Goal: Transaction & Acquisition: Purchase product/service

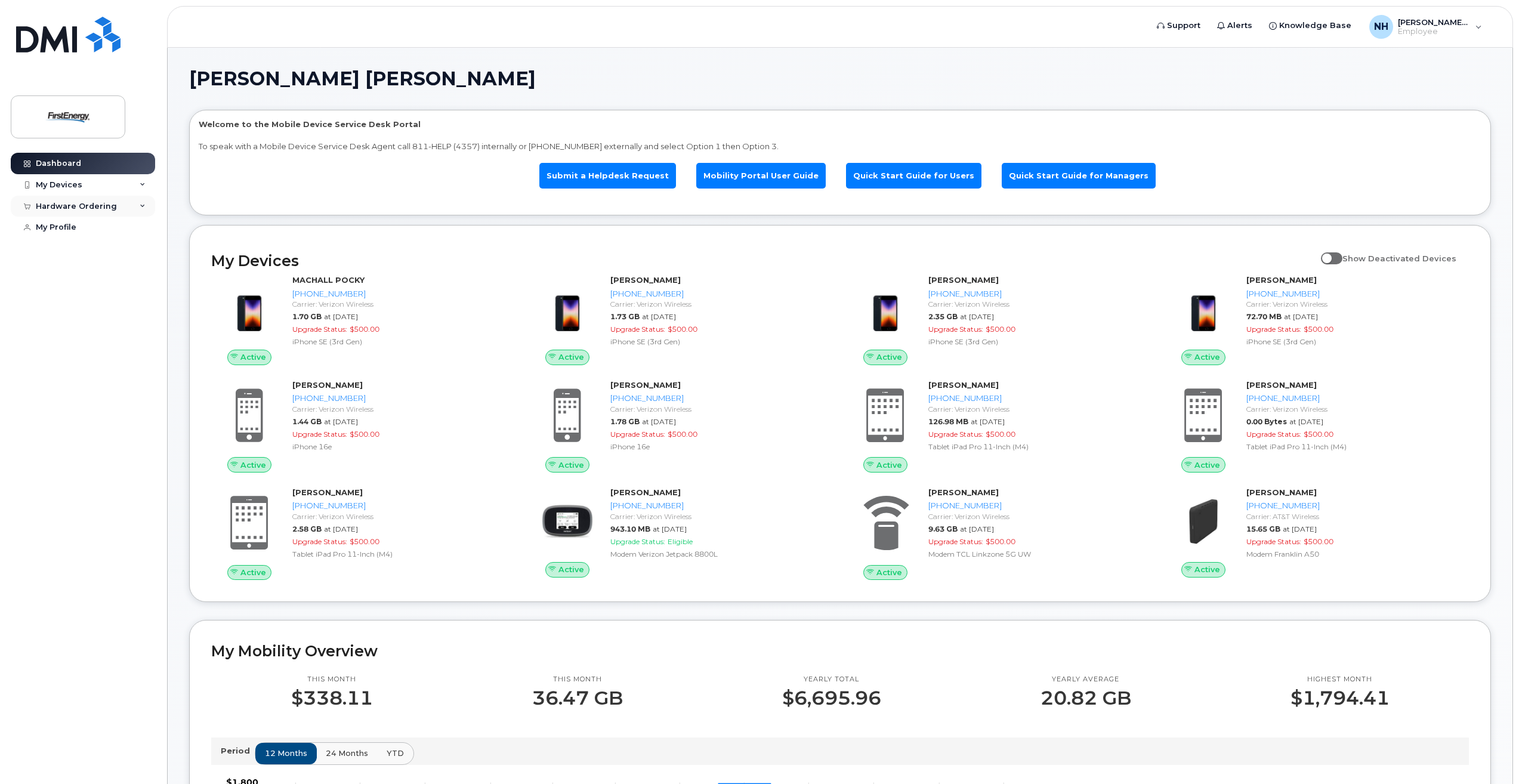
click at [46, 208] on div "Hardware Ordering" at bounding box center [76, 206] width 81 height 10
click at [70, 250] on div "New Order" at bounding box center [64, 251] width 45 height 11
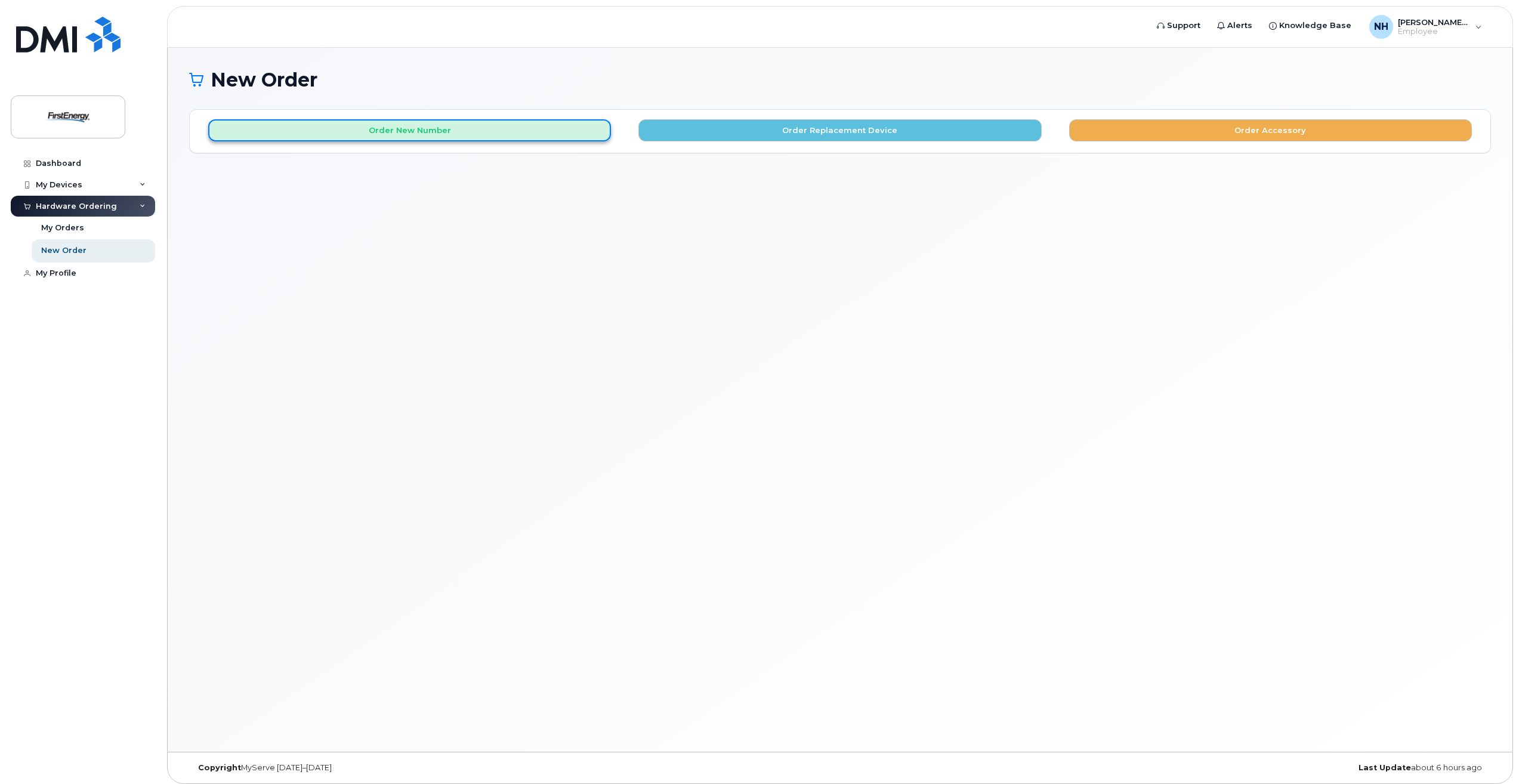
click at [421, 121] on button "Order New Number" at bounding box center [409, 130] width 402 height 22
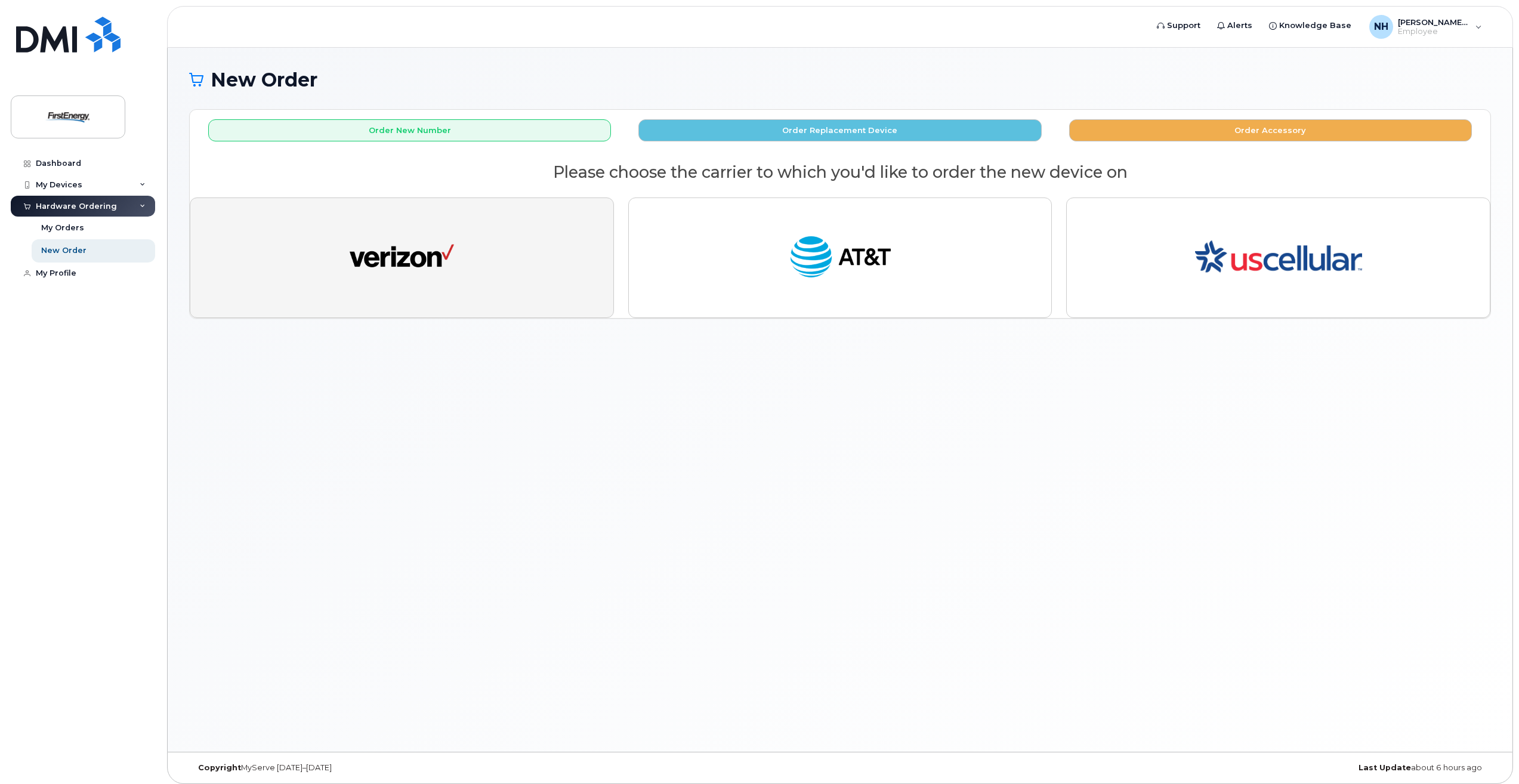
click at [416, 253] on img "button" at bounding box center [401, 257] width 104 height 54
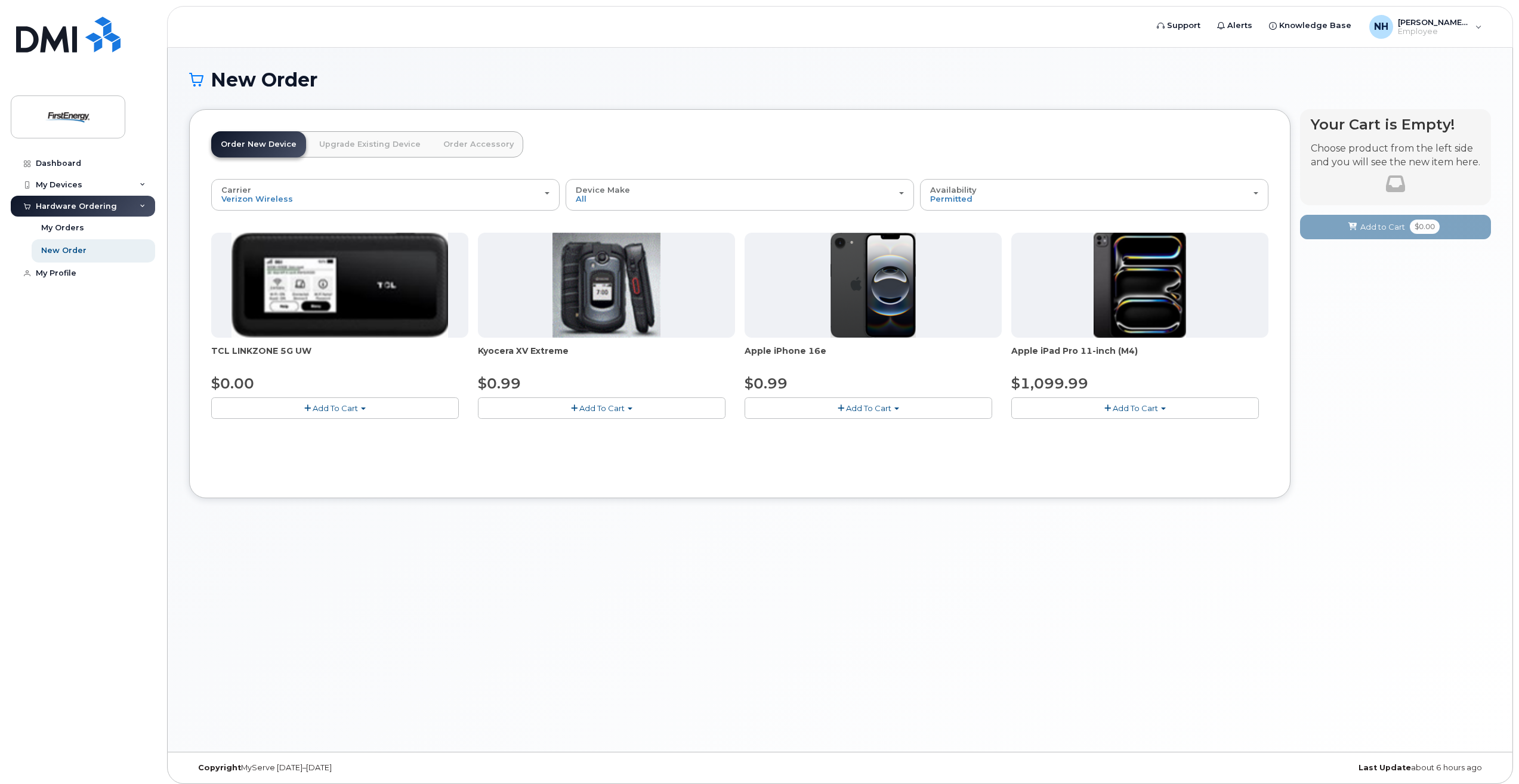
click at [872, 413] on button "Add To Cart" at bounding box center [868, 408] width 248 height 21
click at [897, 407] on span "button" at bounding box center [897, 408] width 5 height 2
click at [874, 407] on span "Add To Cart" at bounding box center [869, 408] width 45 height 10
click at [822, 433] on link "$0.99 - 2 Year Activation" at bounding box center [807, 430] width 119 height 15
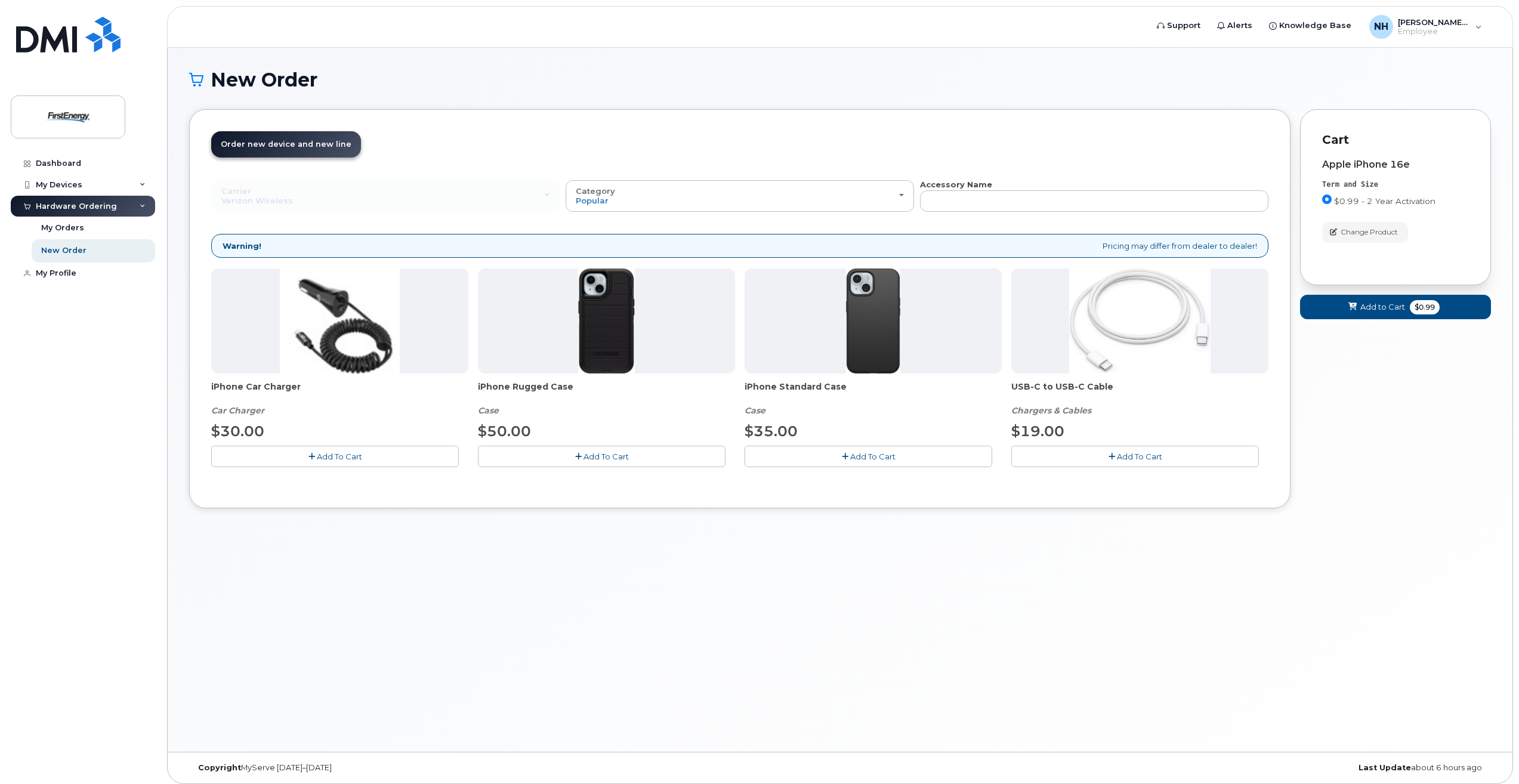
click at [349, 457] on span "Add To Cart" at bounding box center [339, 457] width 45 height 10
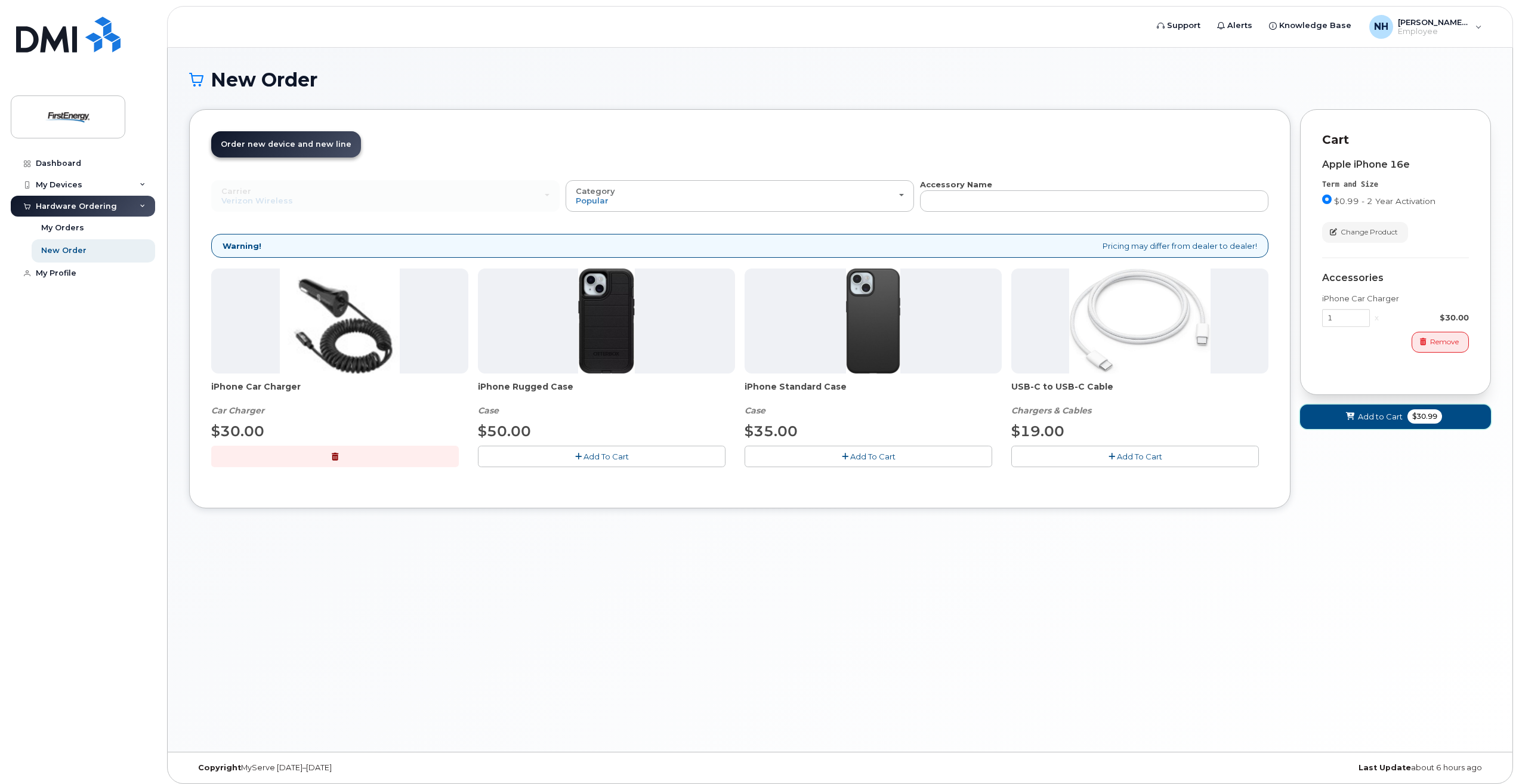
click at [1398, 417] on span "Add to Cart" at bounding box center [1380, 416] width 44 height 12
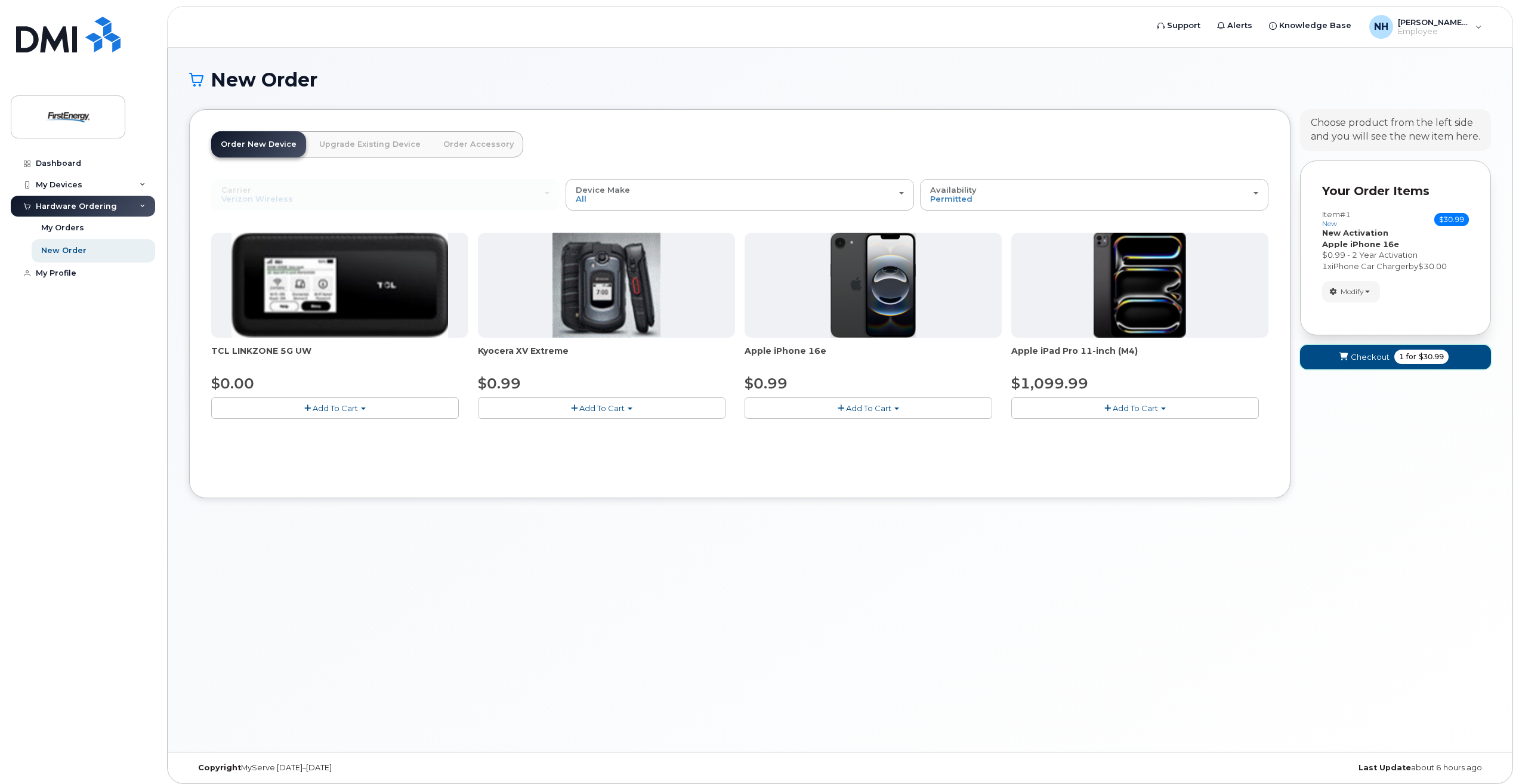
click at [1385, 357] on span "Checkout" at bounding box center [1370, 357] width 39 height 12
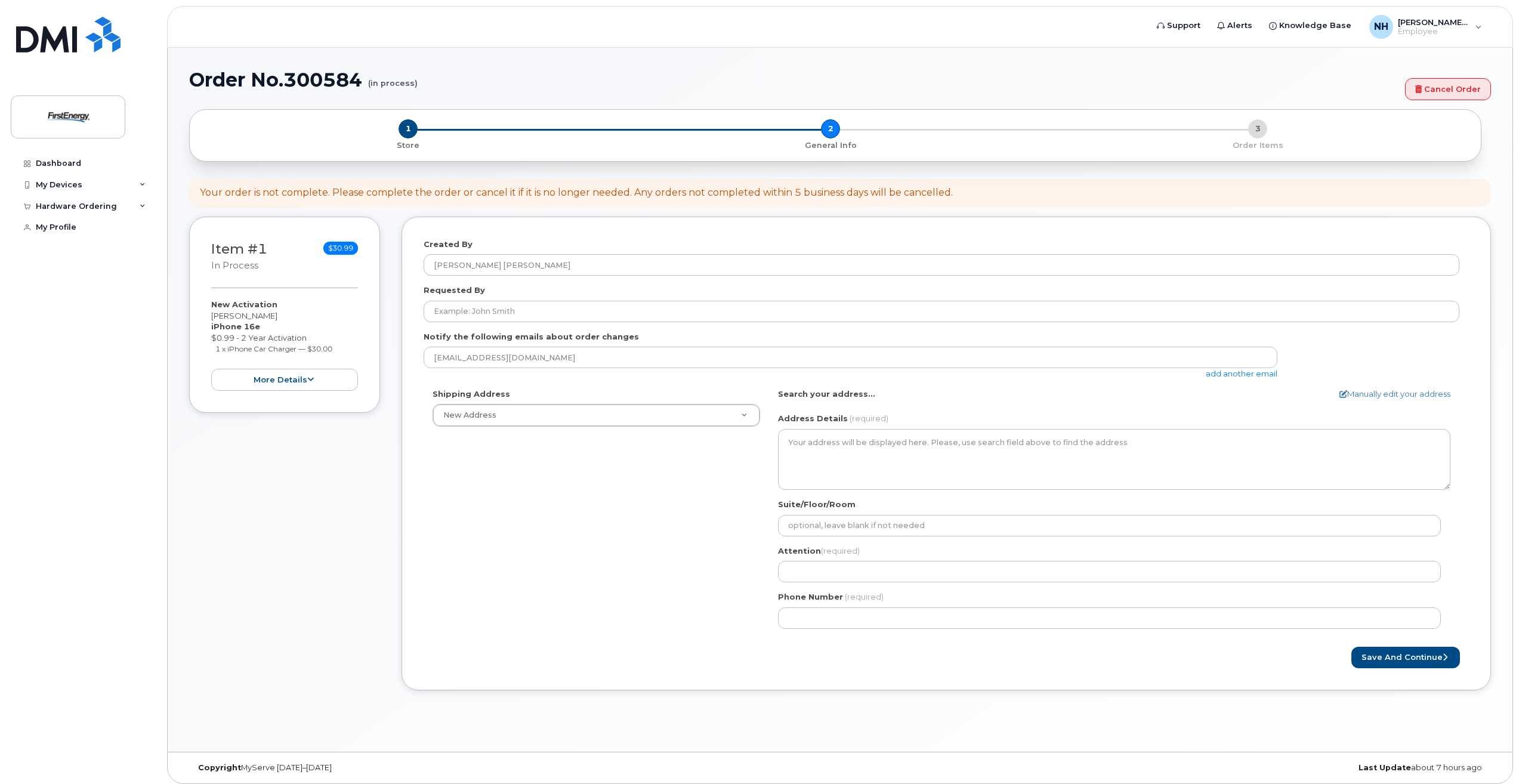
select select
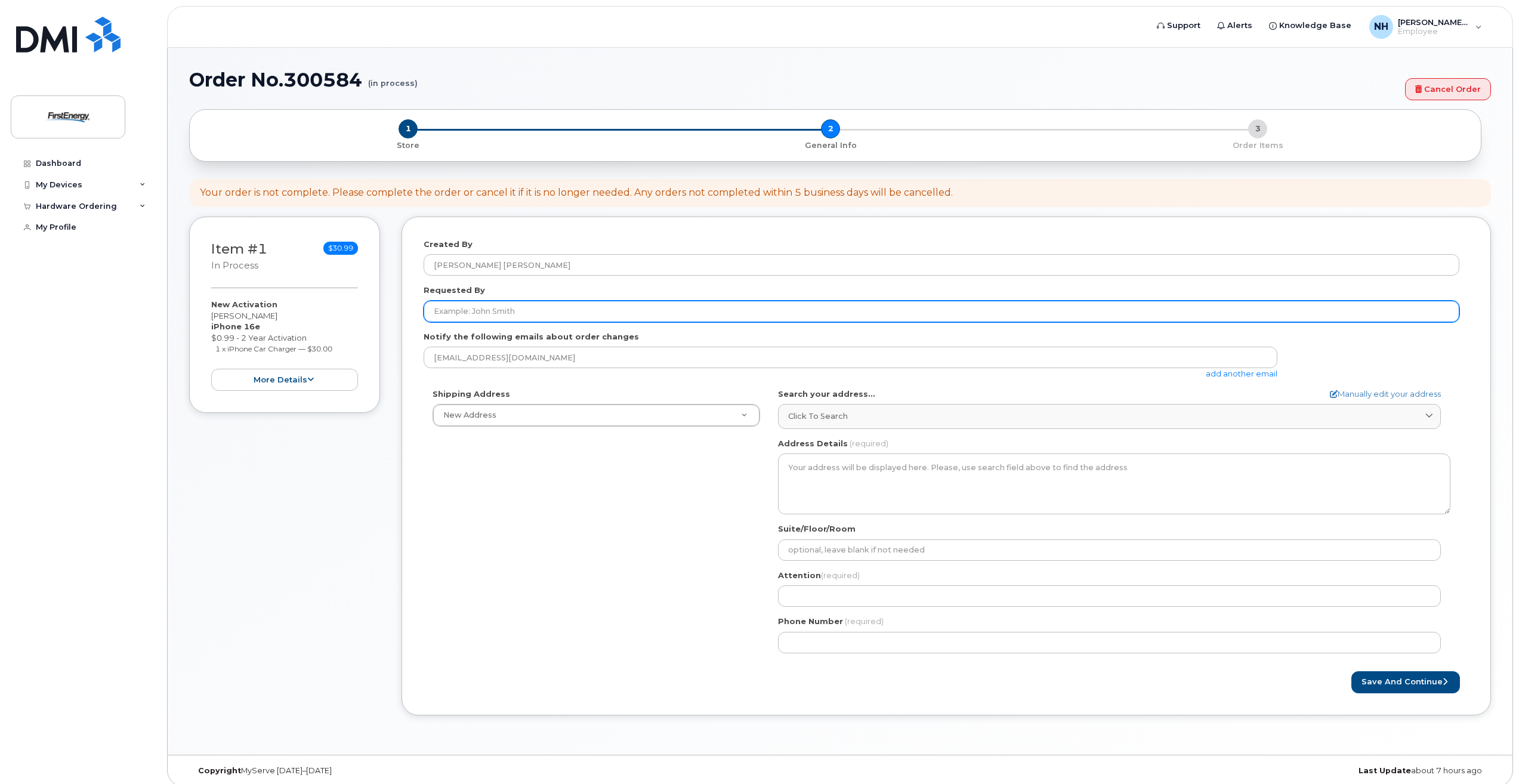
drag, startPoint x: 0, startPoint y: 0, endPoint x: 539, endPoint y: 306, distance: 619.8
click at [539, 306] on input "Requested By" at bounding box center [941, 311] width 1036 height 21
type input "m"
click at [482, 308] on input "Requested By" at bounding box center [941, 311] width 1036 height 21
type input "n"
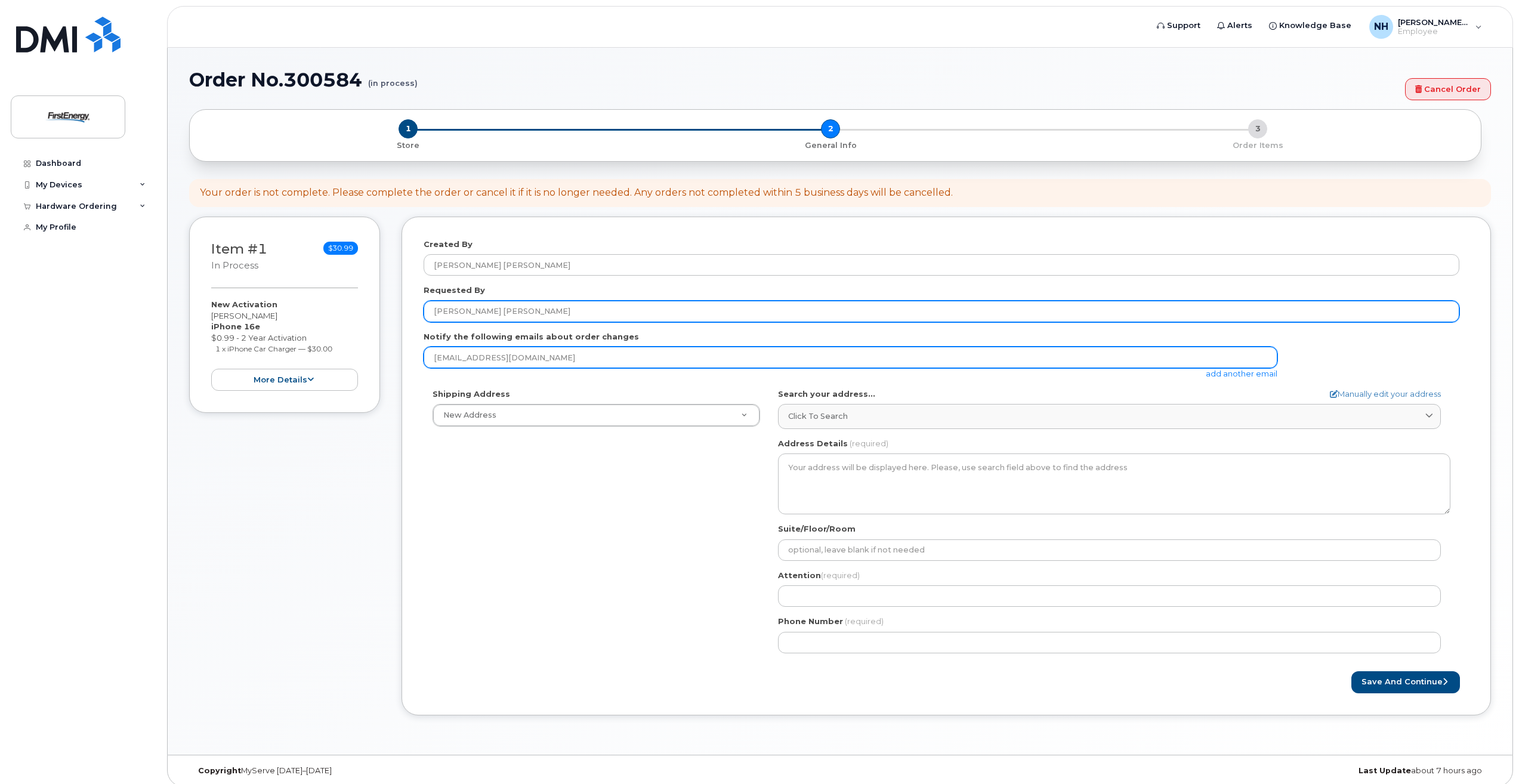
type input "Norment, H. Patricia"
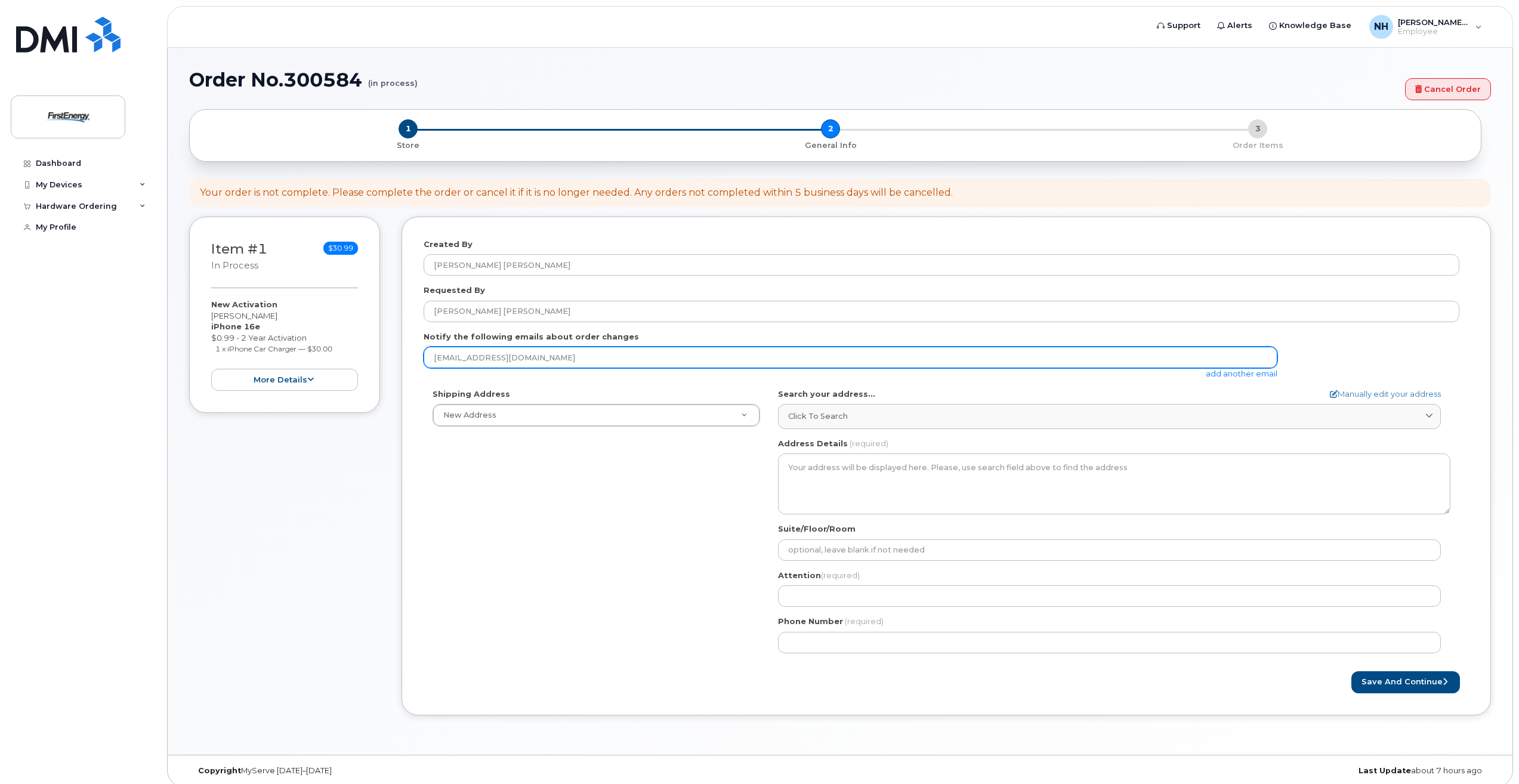
click at [583, 362] on input "normenth@firstenergycorp.com" at bounding box center [851, 357] width 854 height 21
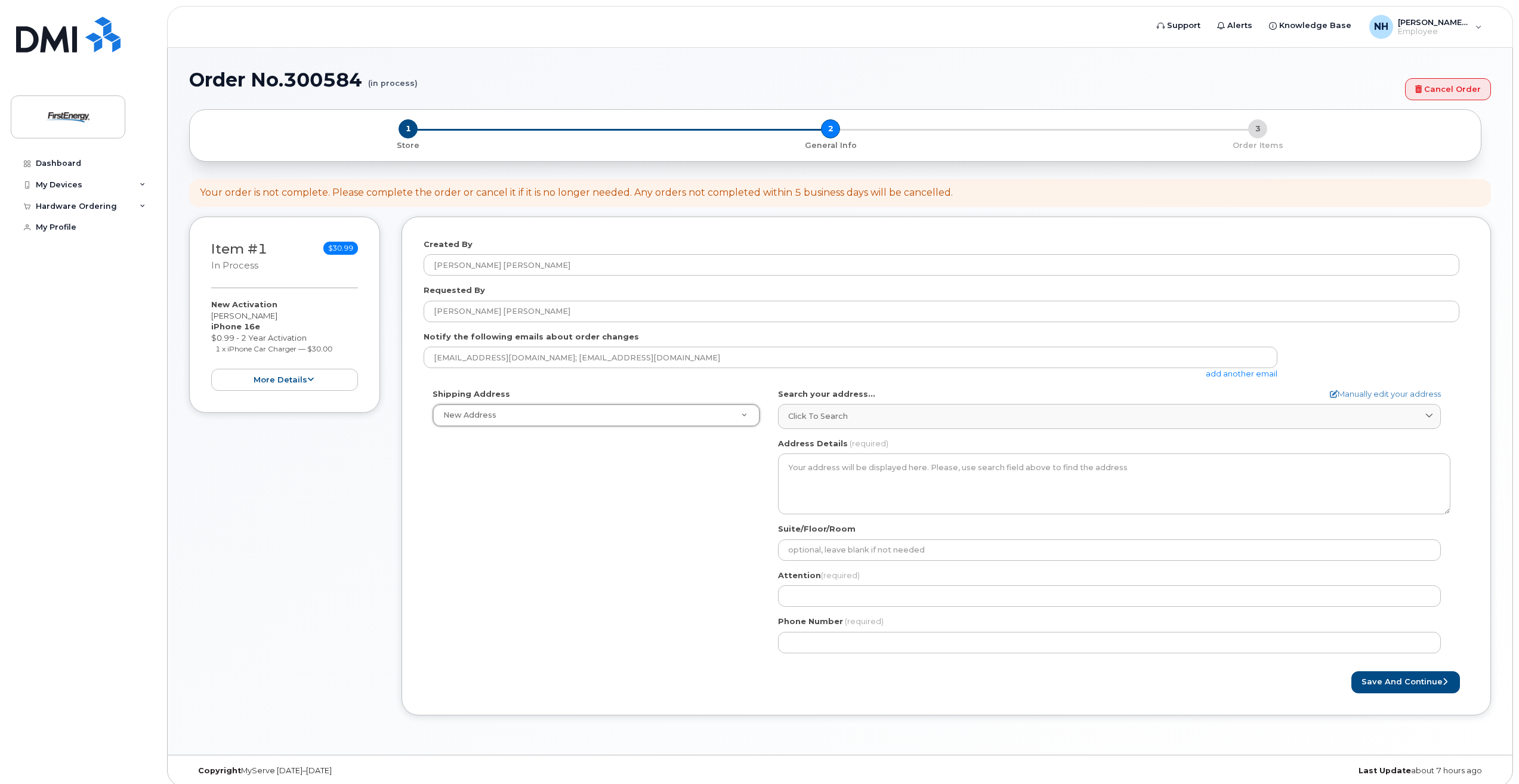
click at [1252, 374] on link "add another email" at bounding box center [1242, 374] width 72 height 10
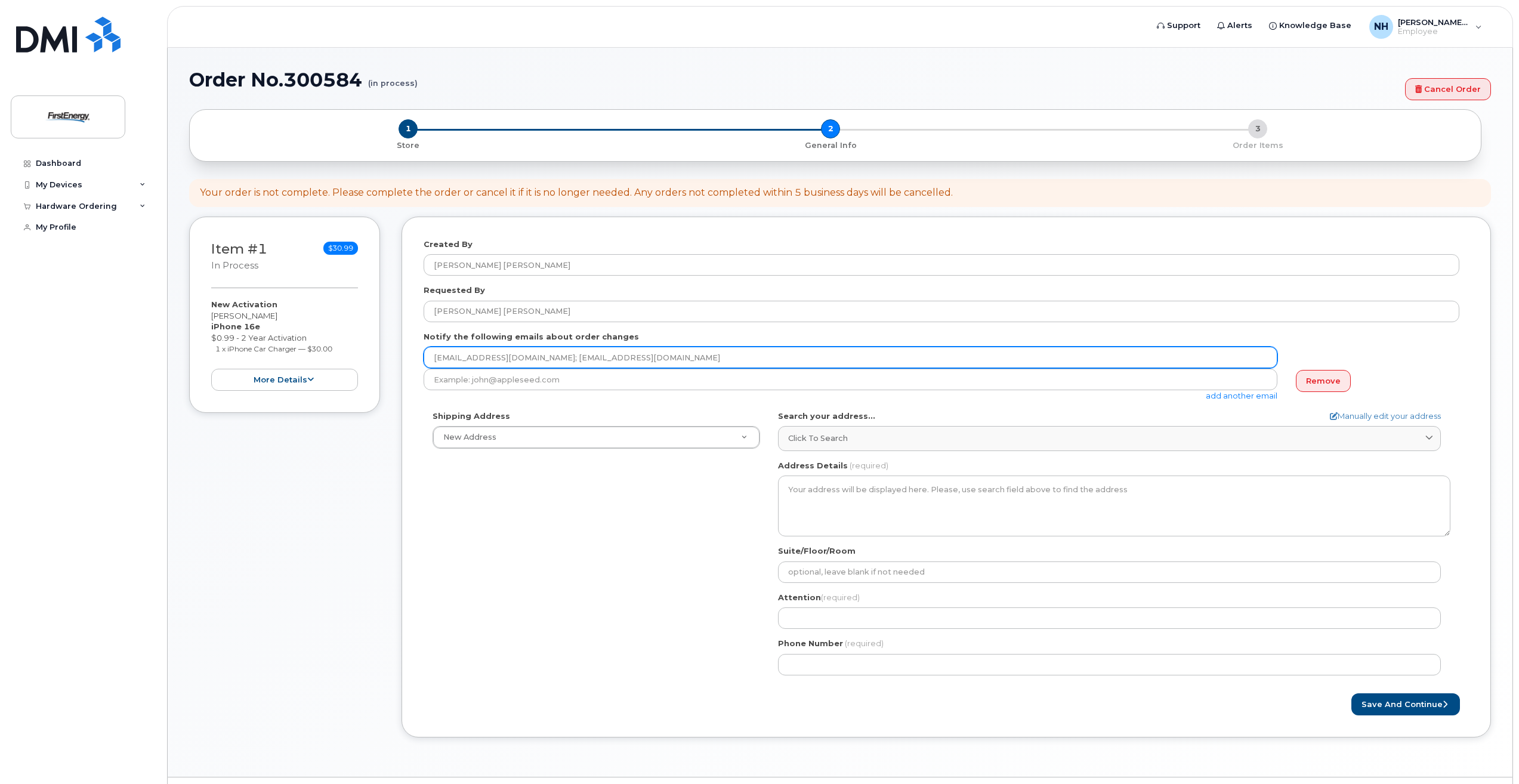
drag, startPoint x: 564, startPoint y: 363, endPoint x: 704, endPoint y: 368, distance: 140.1
click at [700, 366] on input "normenth@firstenergycorp.com; mercadot@firstenergycorp.com" at bounding box center [851, 357] width 854 height 21
type input "normenth@firstenergycorp.com;"
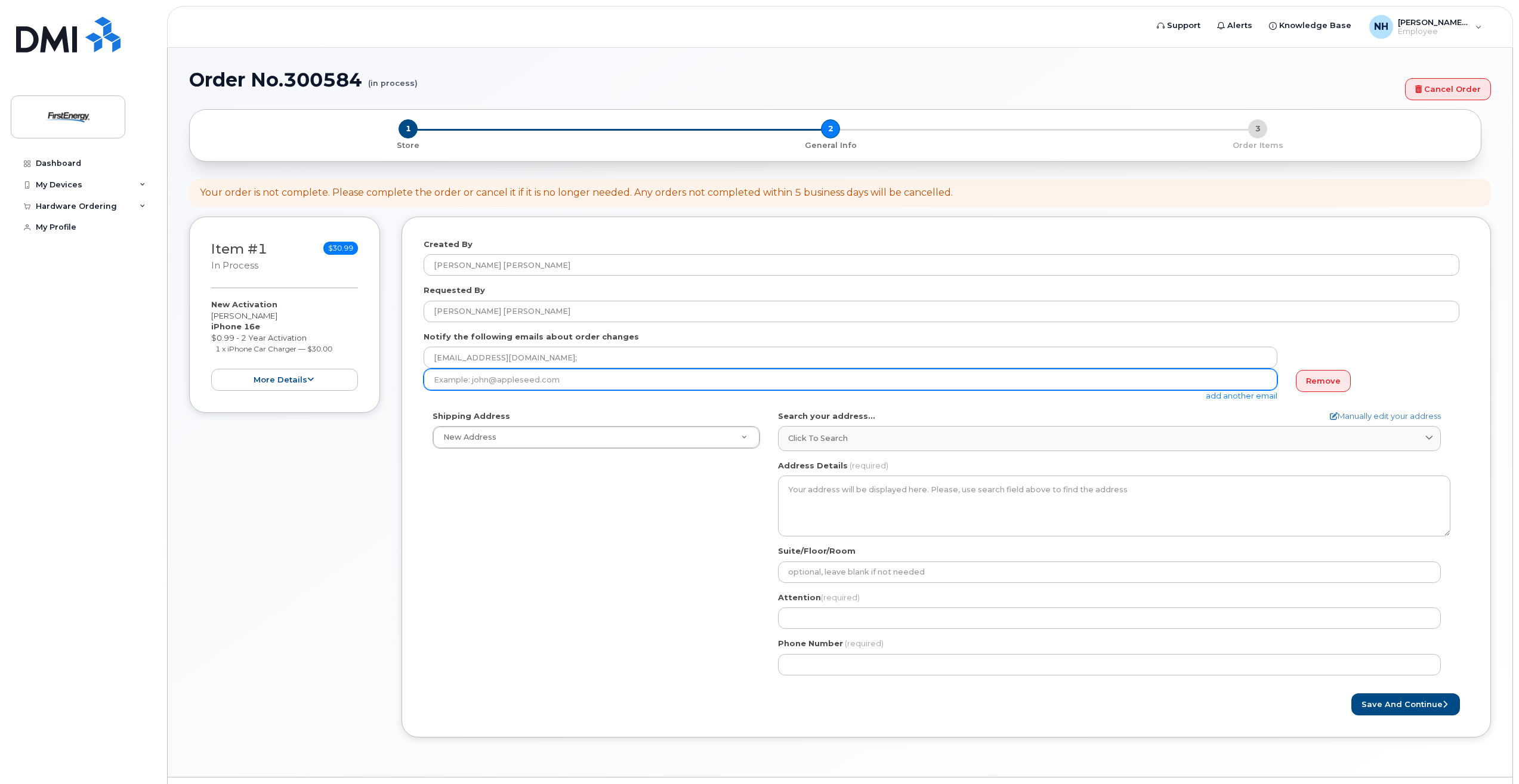
click at [498, 382] on input "email" at bounding box center [851, 379] width 854 height 21
paste input "mercadot@firstenergycorp.com"
type input "mercadot@firstenergycorp.com"
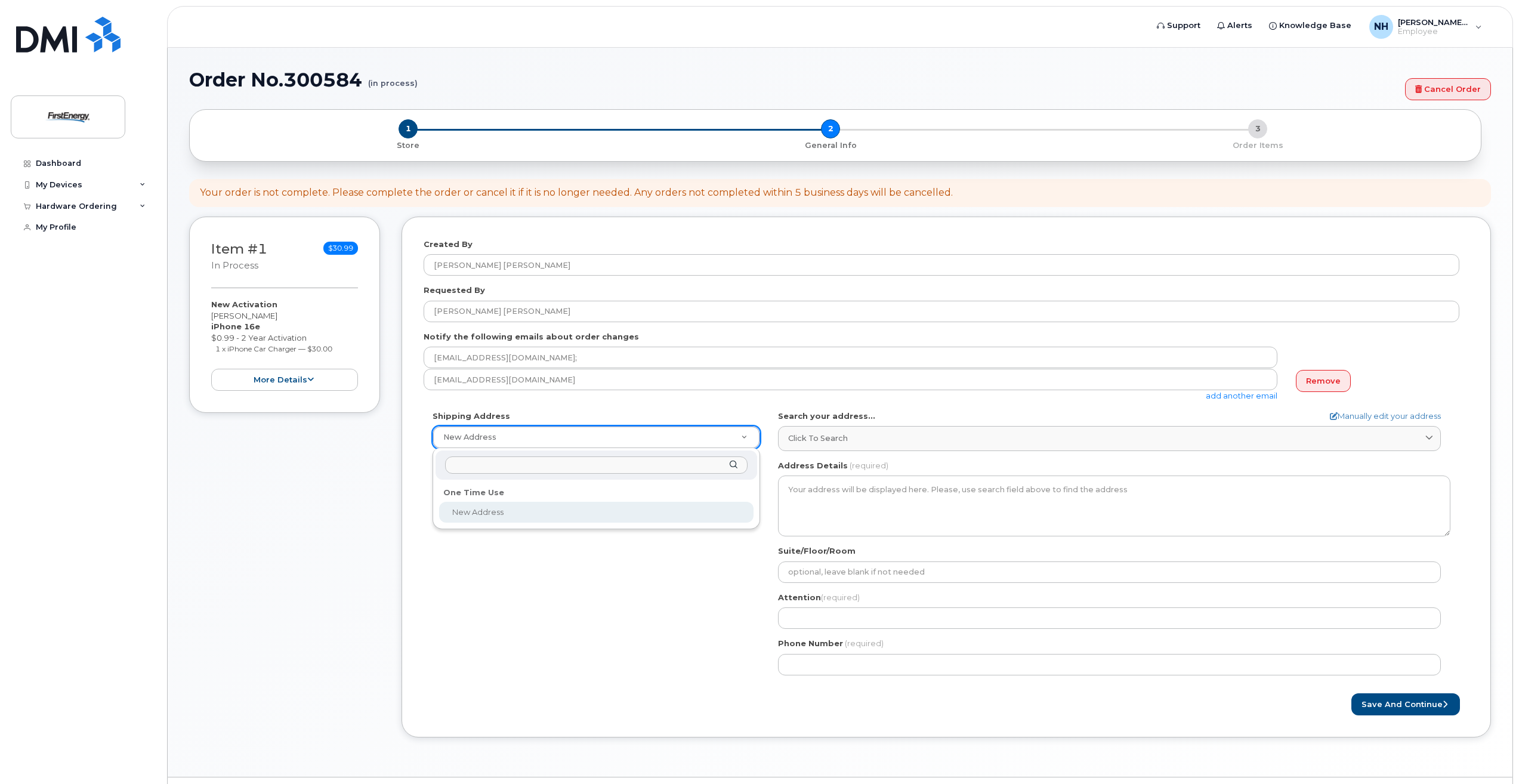
drag, startPoint x: 519, startPoint y: 464, endPoint x: 519, endPoint y: 487, distance: 23.0
click at [519, 474] on div at bounding box center [596, 465] width 321 height 29
type input "49 Montclair Avenue"
drag, startPoint x: 533, startPoint y: 469, endPoint x: 440, endPoint y: 470, distance: 93.0
click at [440, 470] on div "49 Montclair Avenue" at bounding box center [596, 465] width 321 height 29
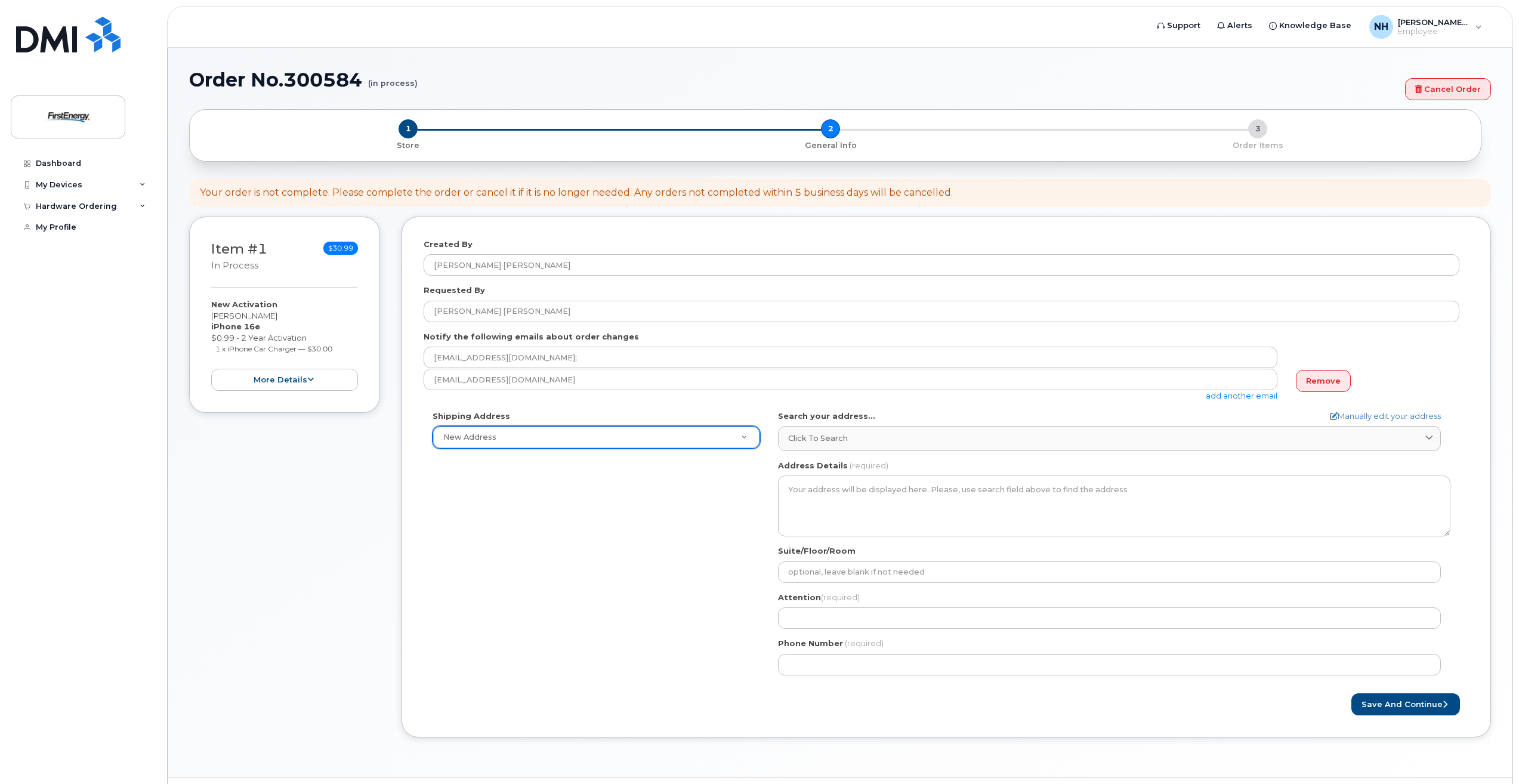
paste input "49 Montclair Avenue"
type input "49 Montclair Avenue"
click at [610, 464] on input "49 Montclair Avenue49 Montclair Avenue" at bounding box center [596, 465] width 303 height 17
type input "4"
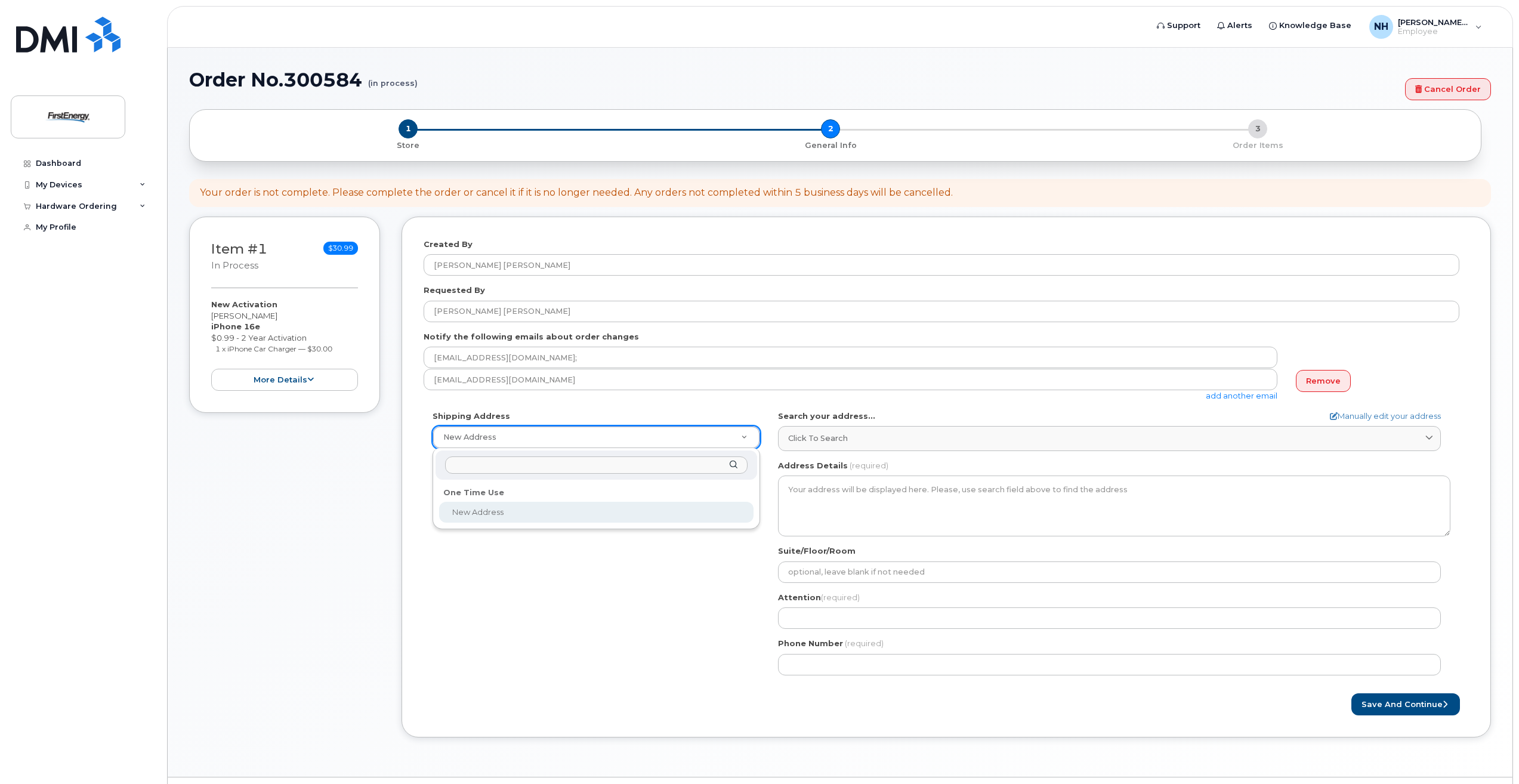
select select
click at [504, 471] on input "text" at bounding box center [596, 465] width 303 height 17
type input "49 Montclair Avenue, Nutley NJ 07110"
drag, startPoint x: 602, startPoint y: 462, endPoint x: 418, endPoint y: 463, distance: 184.0
click at [419, 463] on body "Support Alerts Knowledge Base NH Norment, H. Patricia Employee English Français…" at bounding box center [759, 407] width 1519 height 815
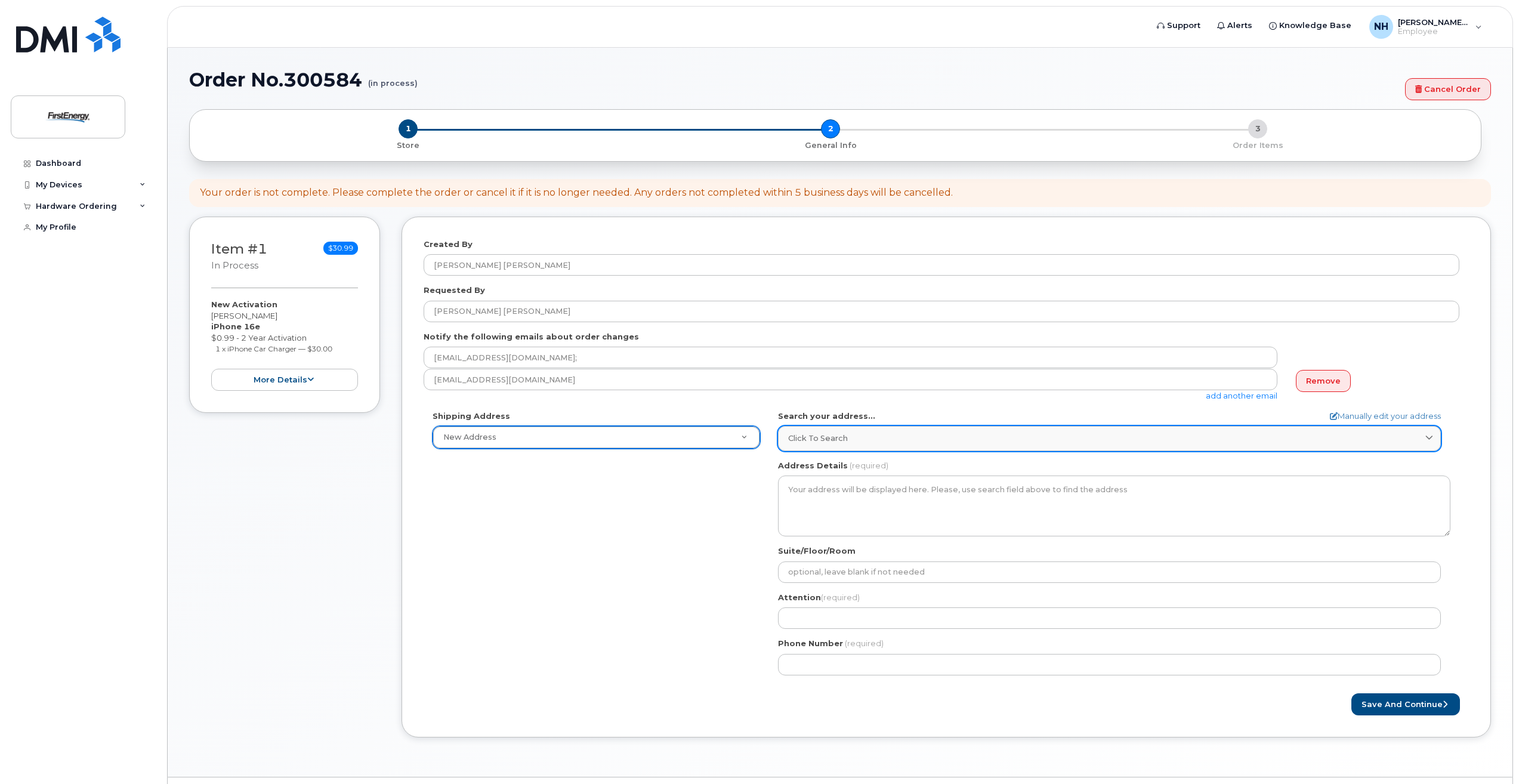
paste input "49 Montclair Avenue, Nutley NJ 07110"
type input "49 Montclair Avenue, Nutley NJ 07110"
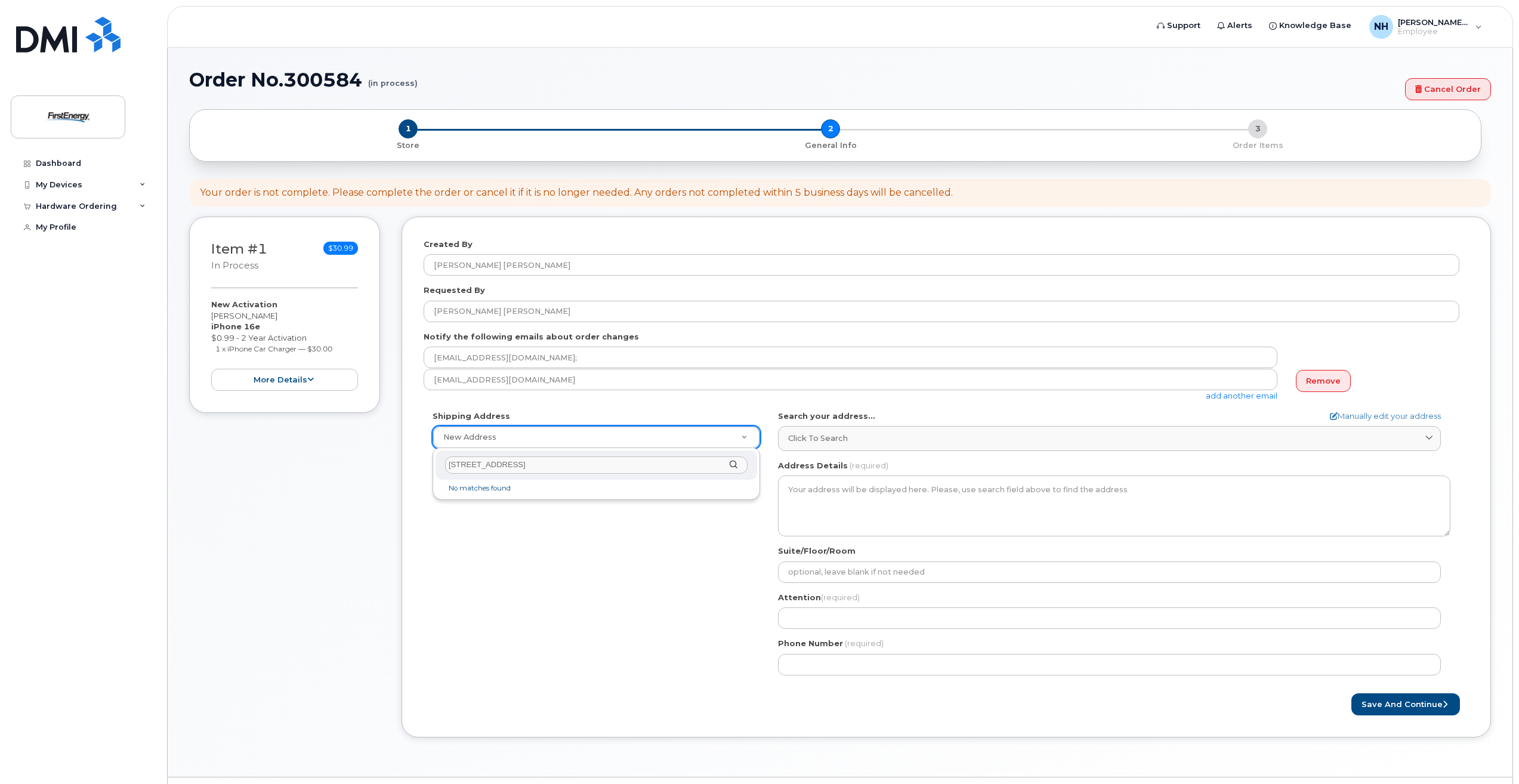
drag, startPoint x: 583, startPoint y: 463, endPoint x: 419, endPoint y: 461, distance: 164.0
click at [422, 458] on body "Support Alerts Knowledge Base NH Norment, H. Patricia Employee English Français…" at bounding box center [759, 407] width 1519 height 815
paste input "49 Montclair Avenue, Nutley NJ 07110"
type input "49 Montclair Avenue, Nutley NJ 07110"
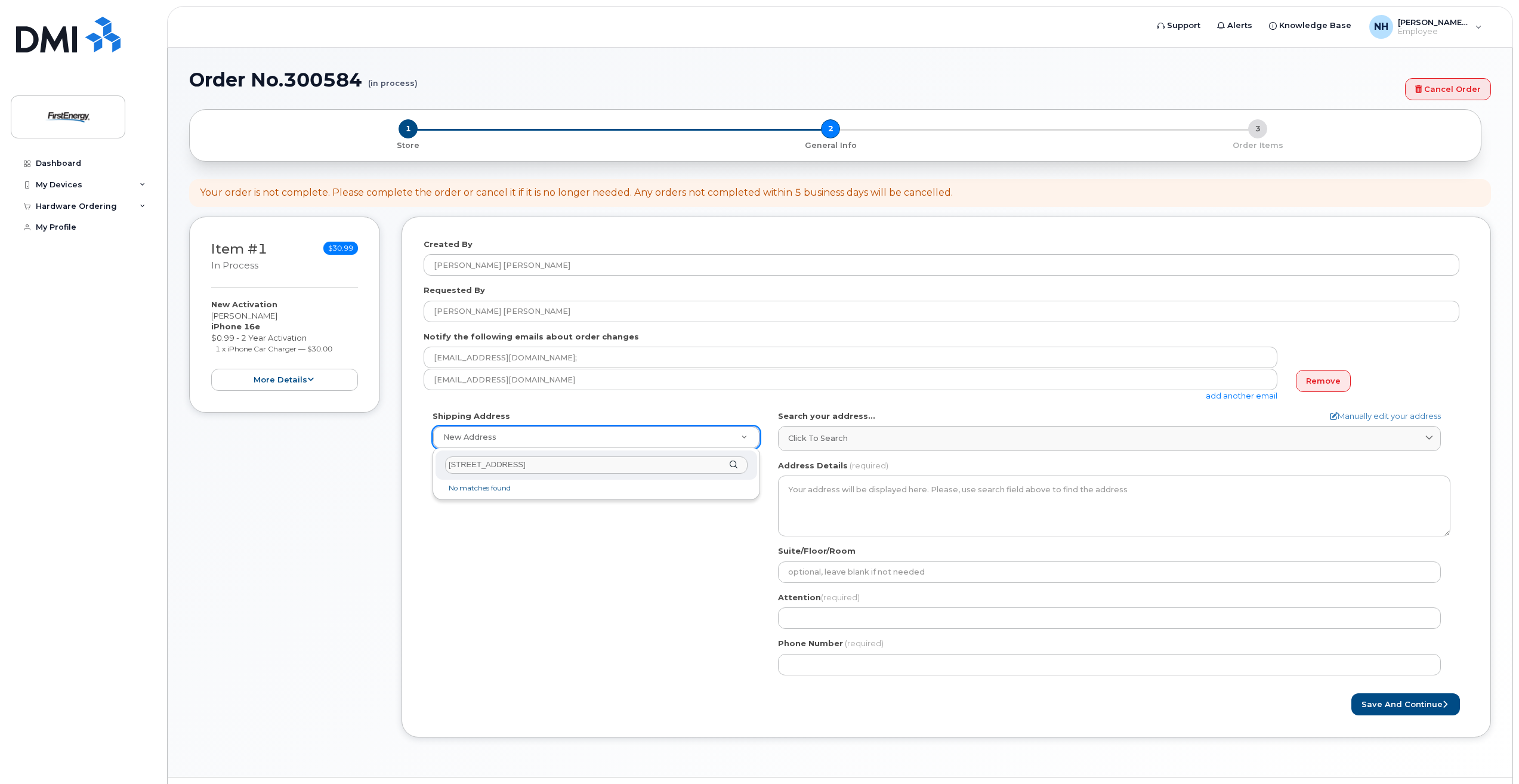
drag, startPoint x: 597, startPoint y: 463, endPoint x: 440, endPoint y: 430, distance: 160.4
click at [440, 430] on body "Support Alerts Knowledge Base NH Norment, H. Patricia Employee English Français…" at bounding box center [759, 407] width 1519 height 815
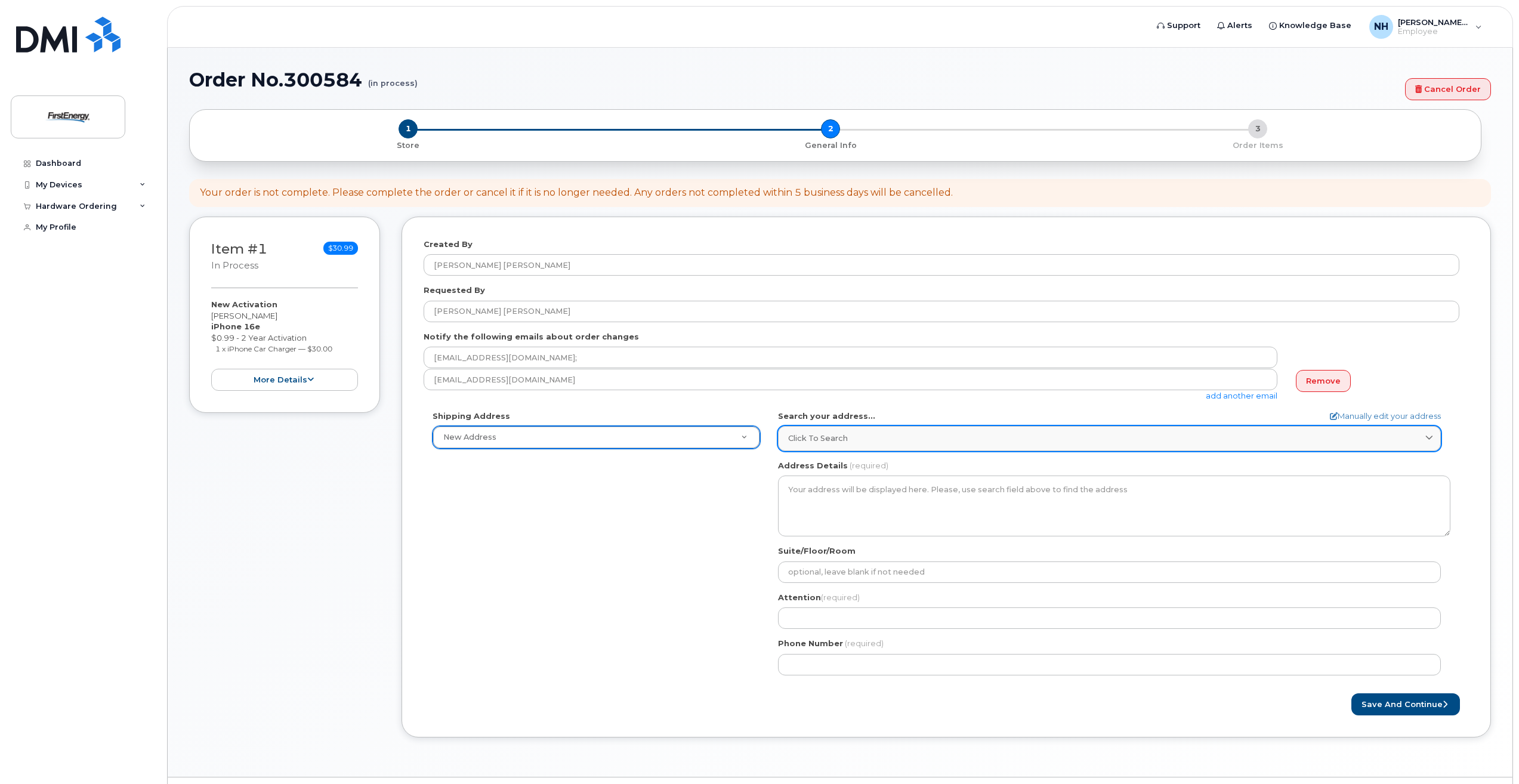
type input "4"
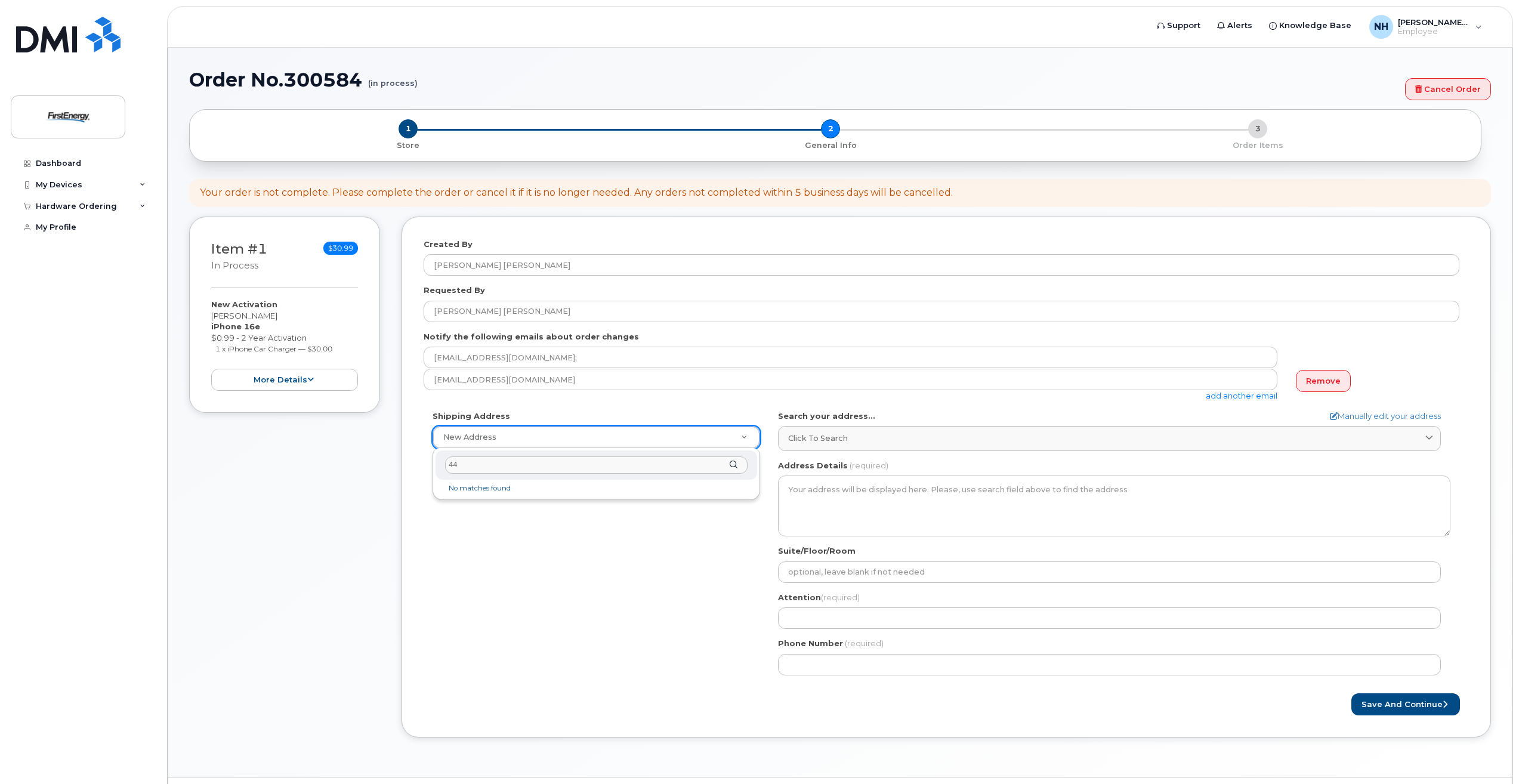
type input "4"
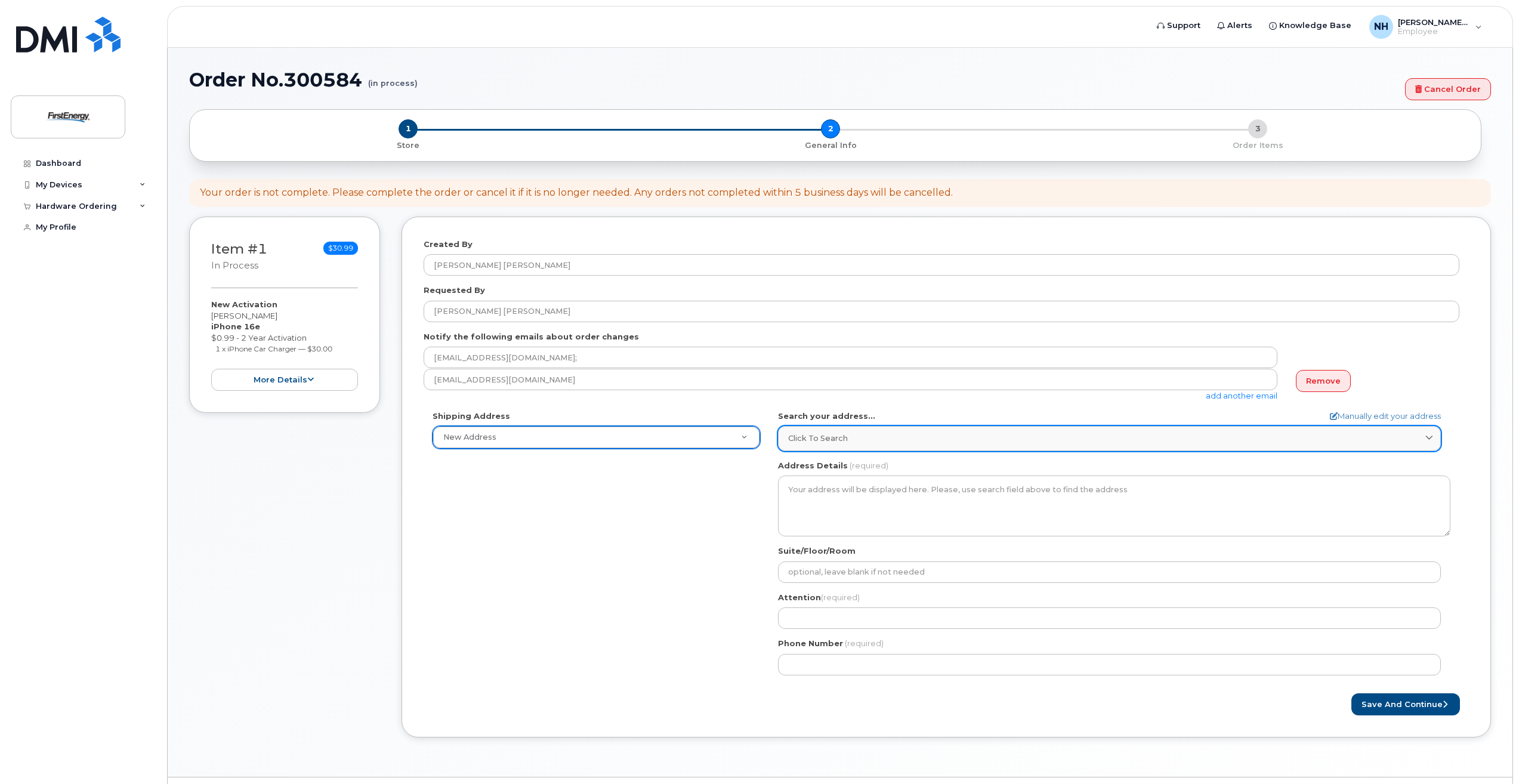
type input "4"
click at [1431, 437] on icon at bounding box center [1429, 438] width 8 height 8
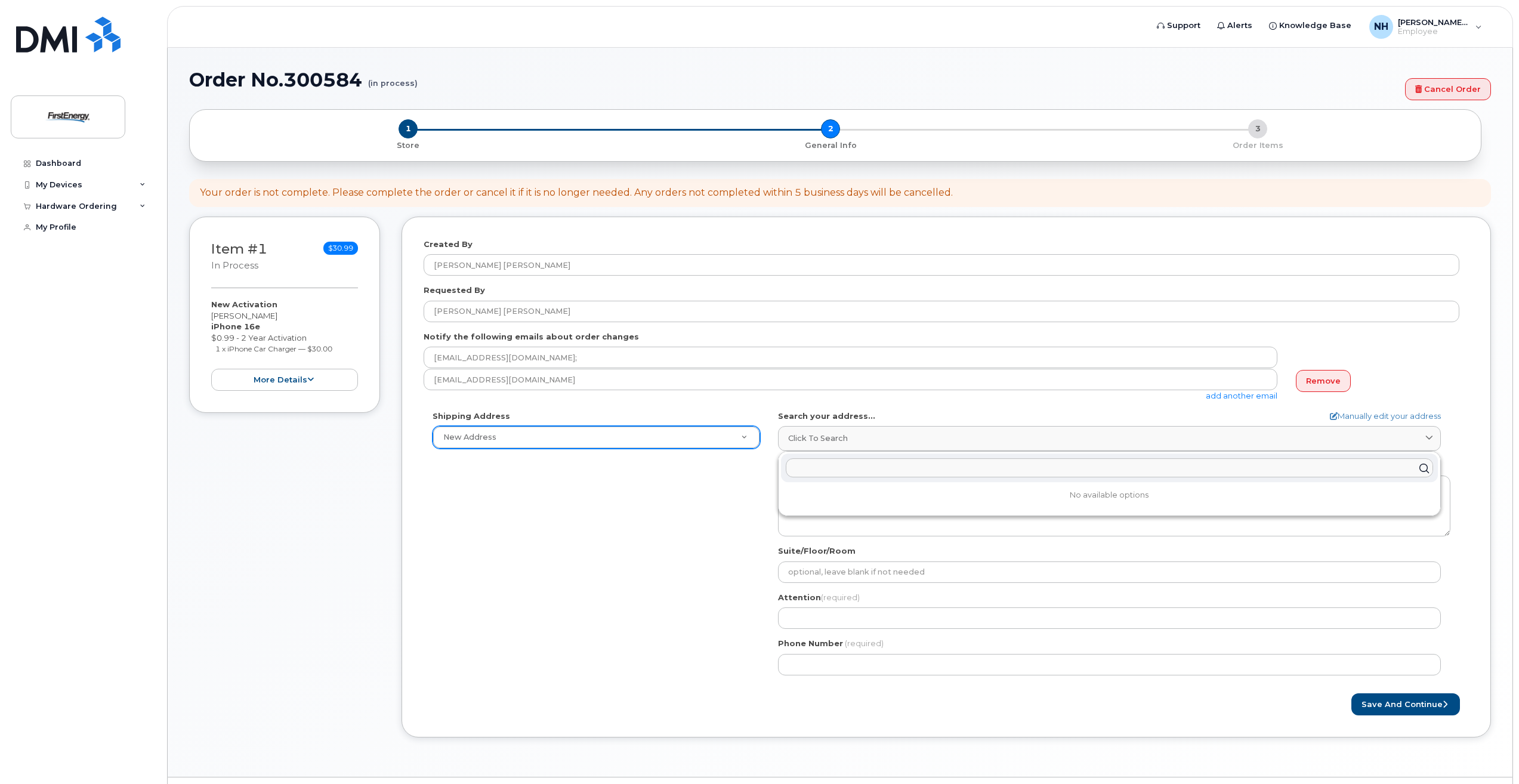
click at [1403, 472] on input "text" at bounding box center [1109, 468] width 647 height 19
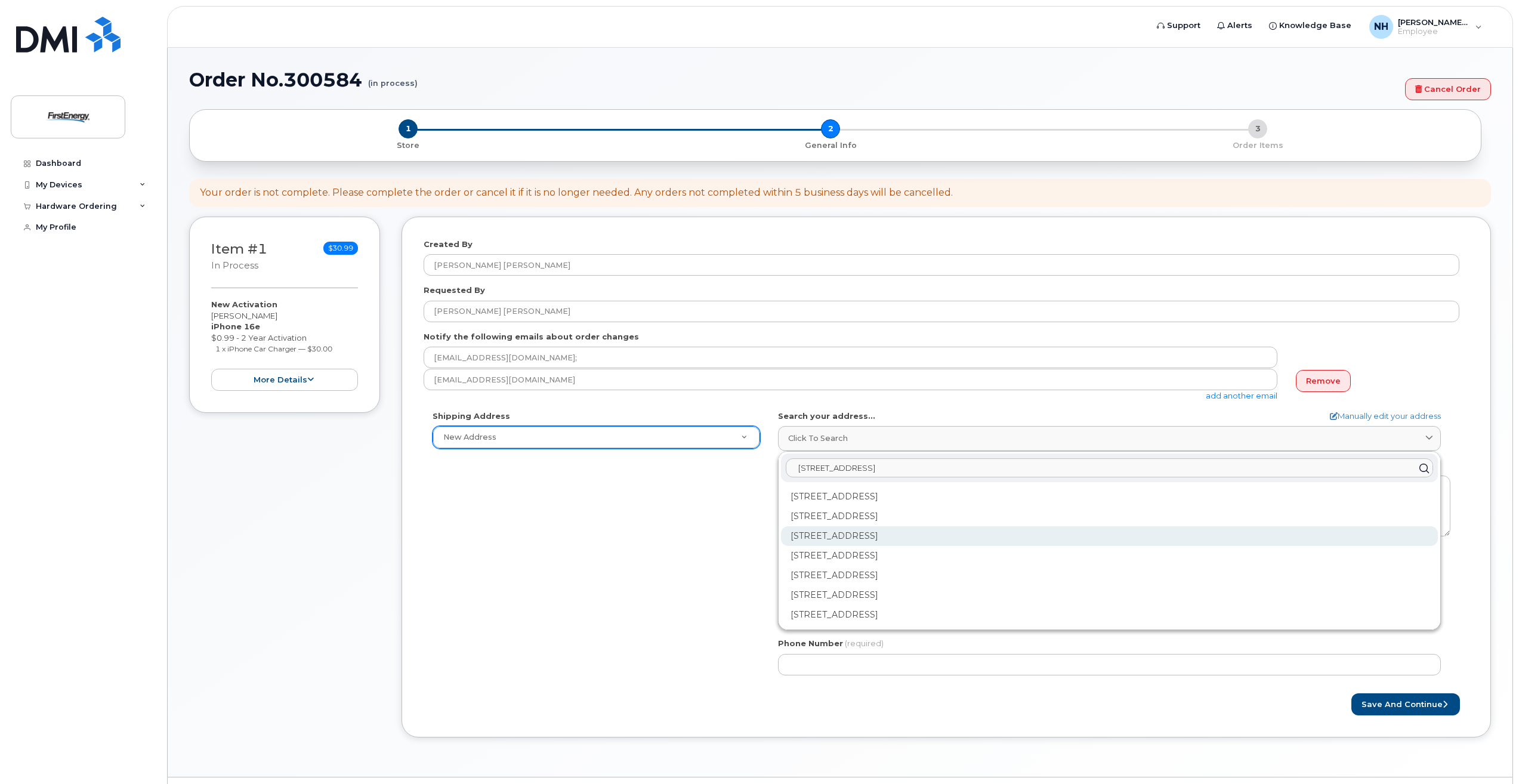
type input "49 Montclair Avenue"
click at [883, 540] on div "49 Montclair Ave Nutley NJ 07110-1123" at bounding box center [1109, 536] width 657 height 19
select select
type textarea "49 Montclair Ave NUTLEY NJ 07110-1123 UNITED STATES"
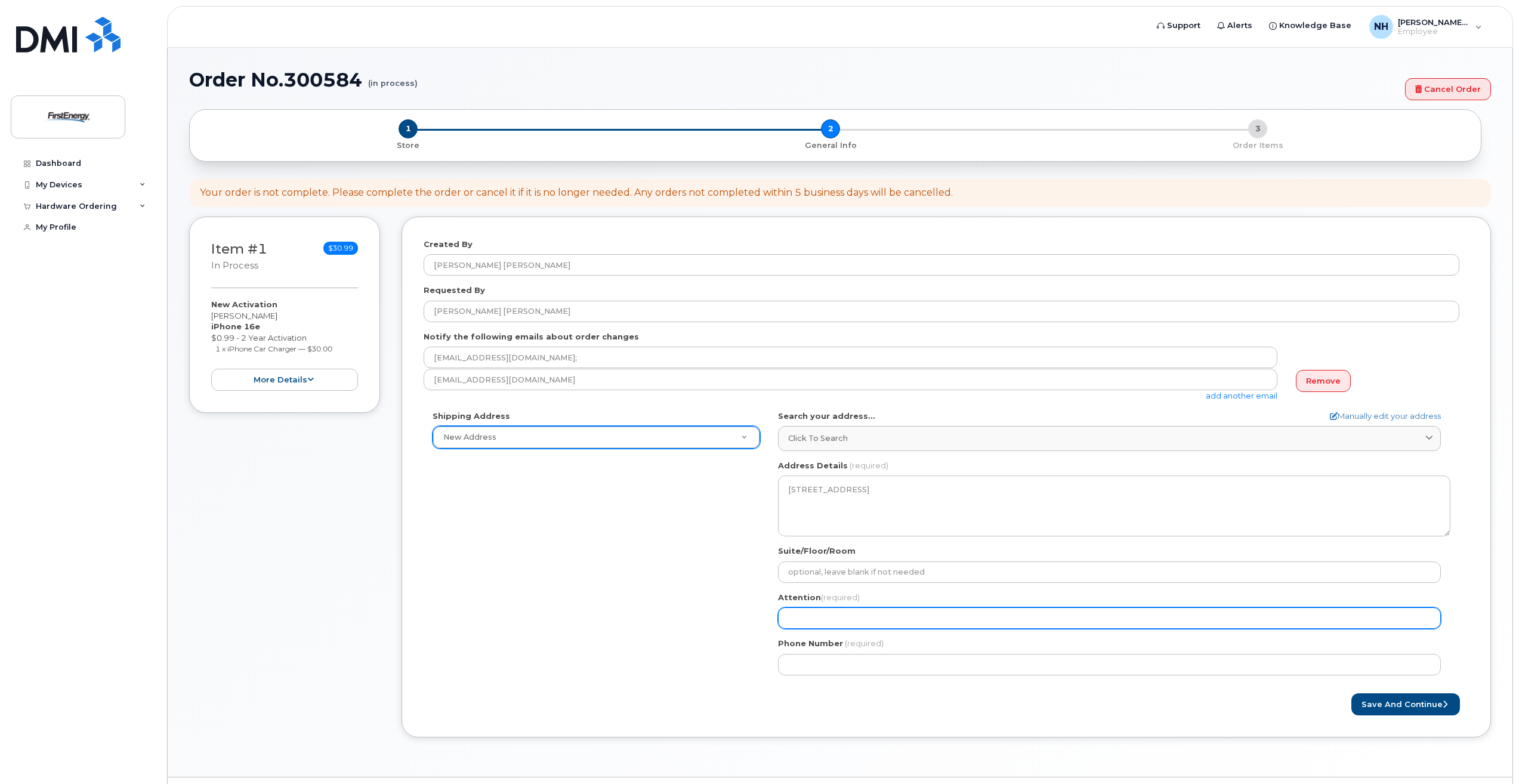
click at [849, 618] on input "Attention (required)" at bounding box center [1109, 618] width 663 height 21
select select
type input "T"
select select
type input "Th"
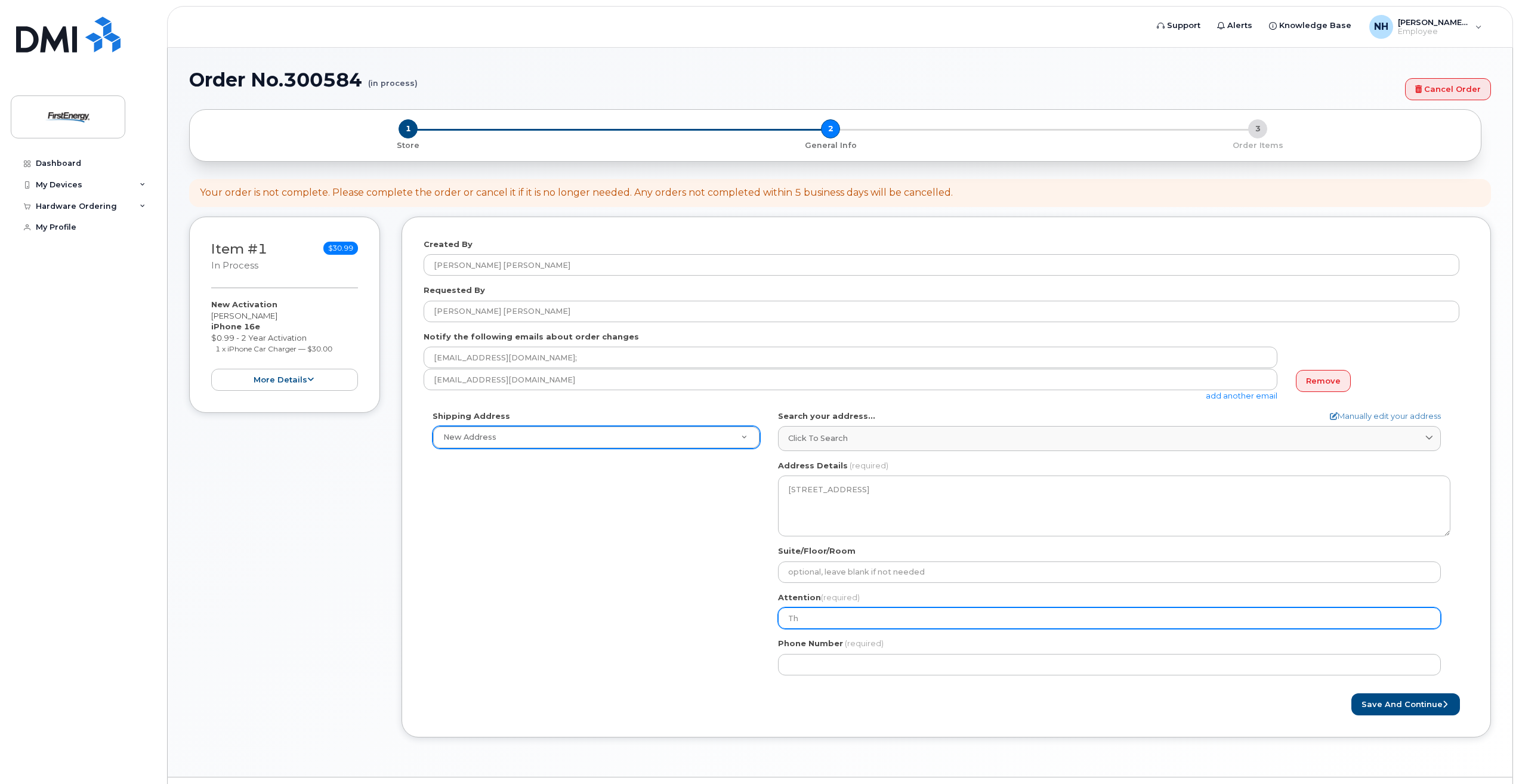
select select
type input "The"
select select
type input "Ther"
select select
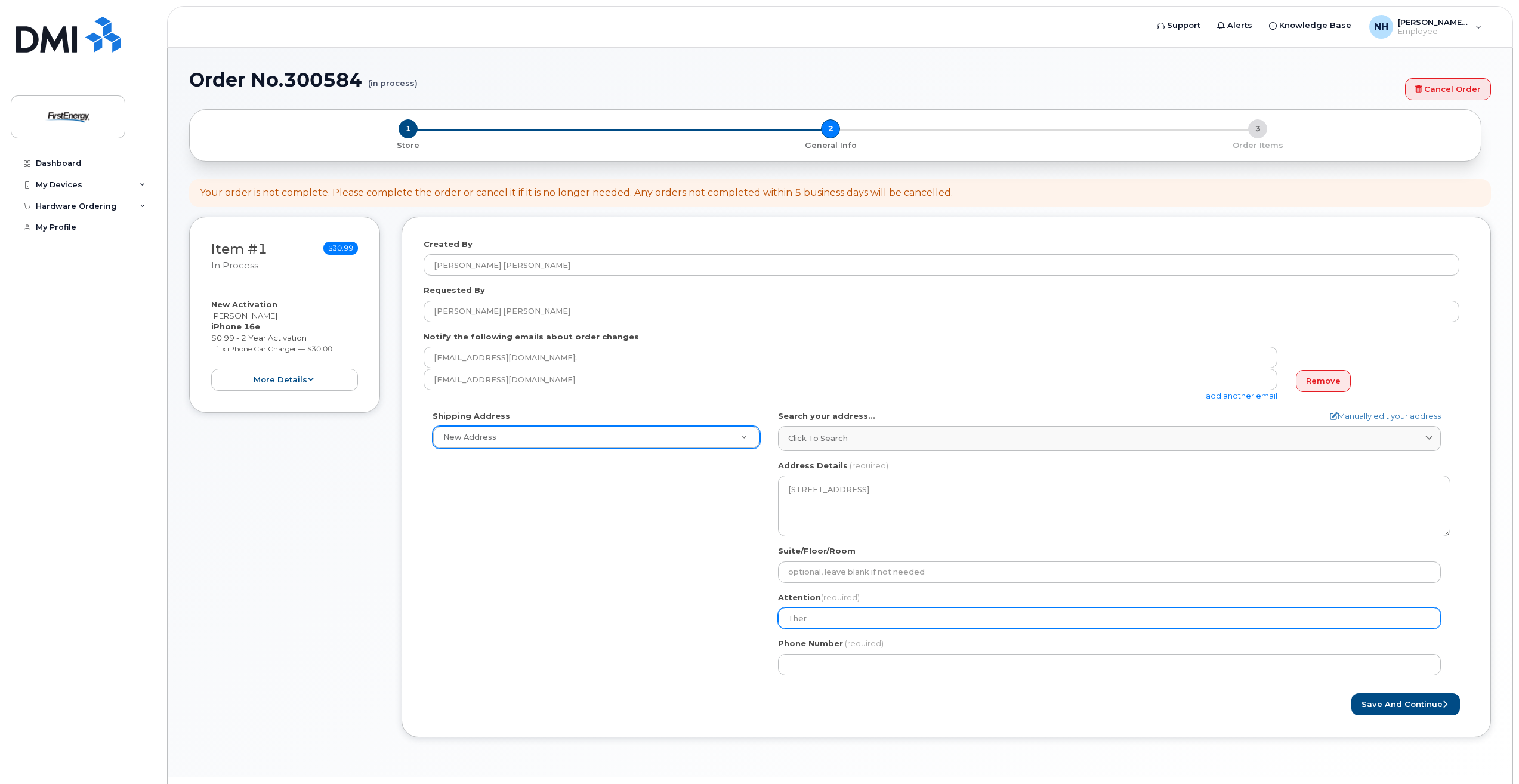
type input "There"
select select
type input "Theres"
select select
type input "Theresa"
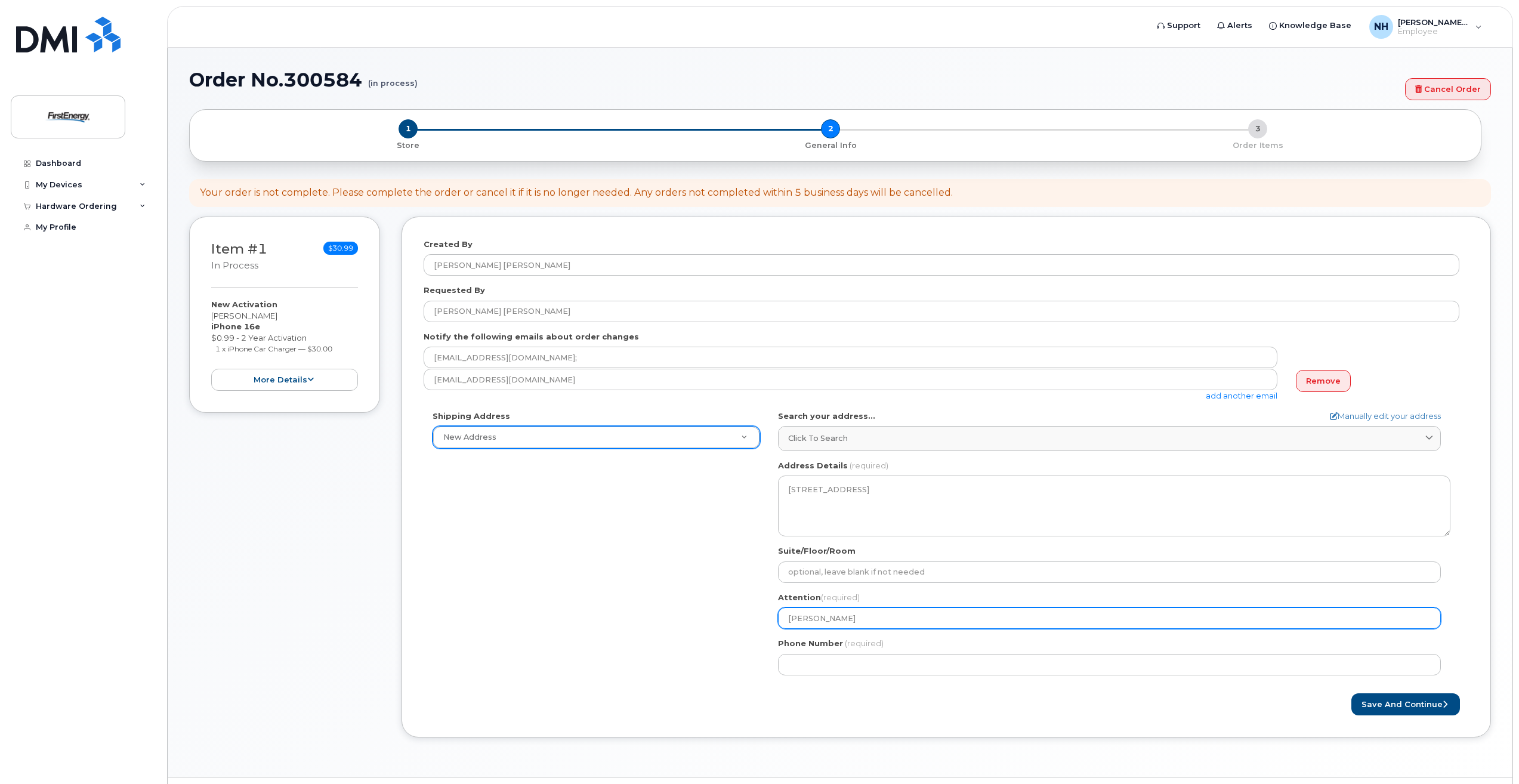
select select
type input "Theresa N"
select select
type input "Theresa Ne"
select select
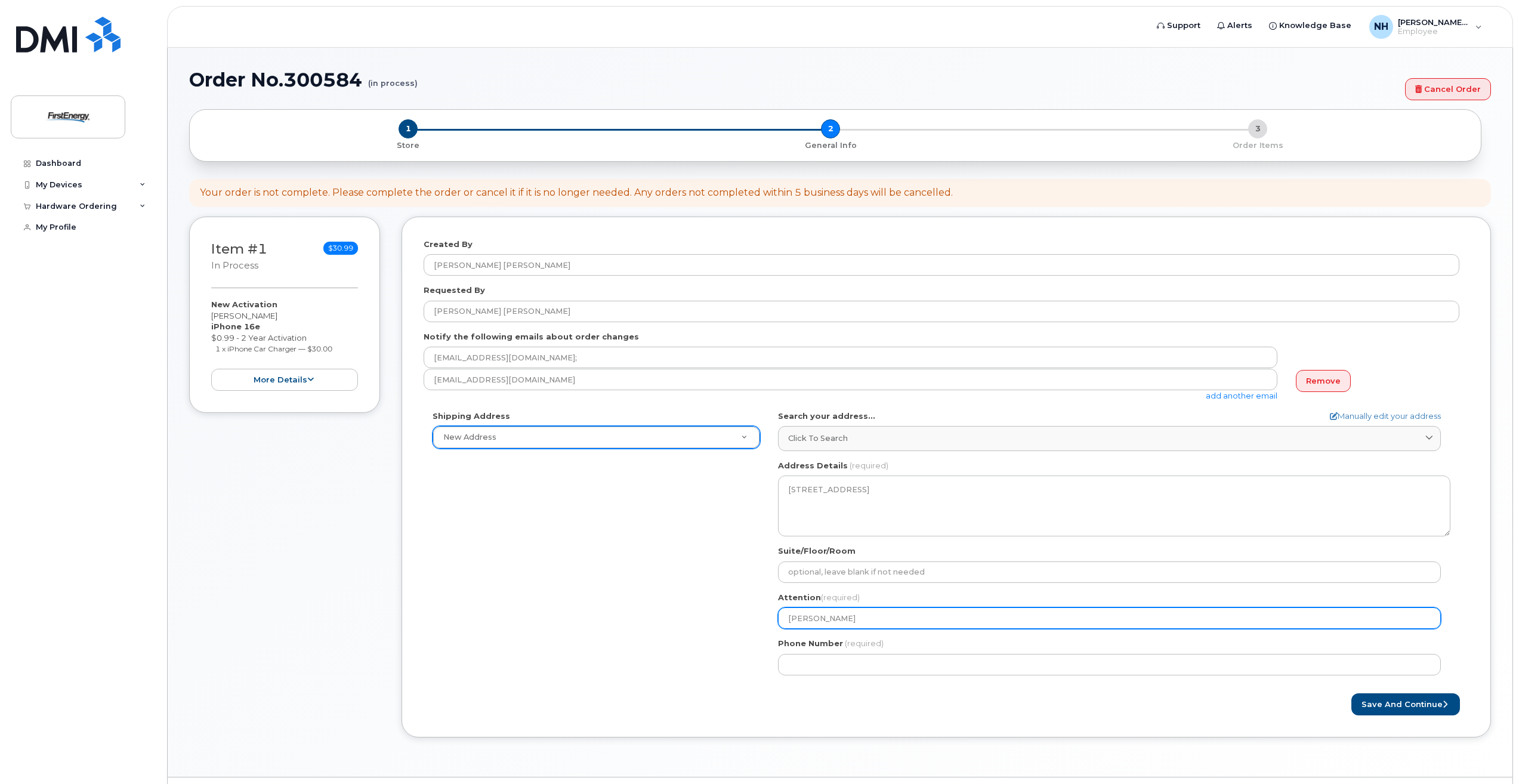
type input "Theresa Ner"
select select
type input "Theresa Ne"
select select
type input "Theresa N"
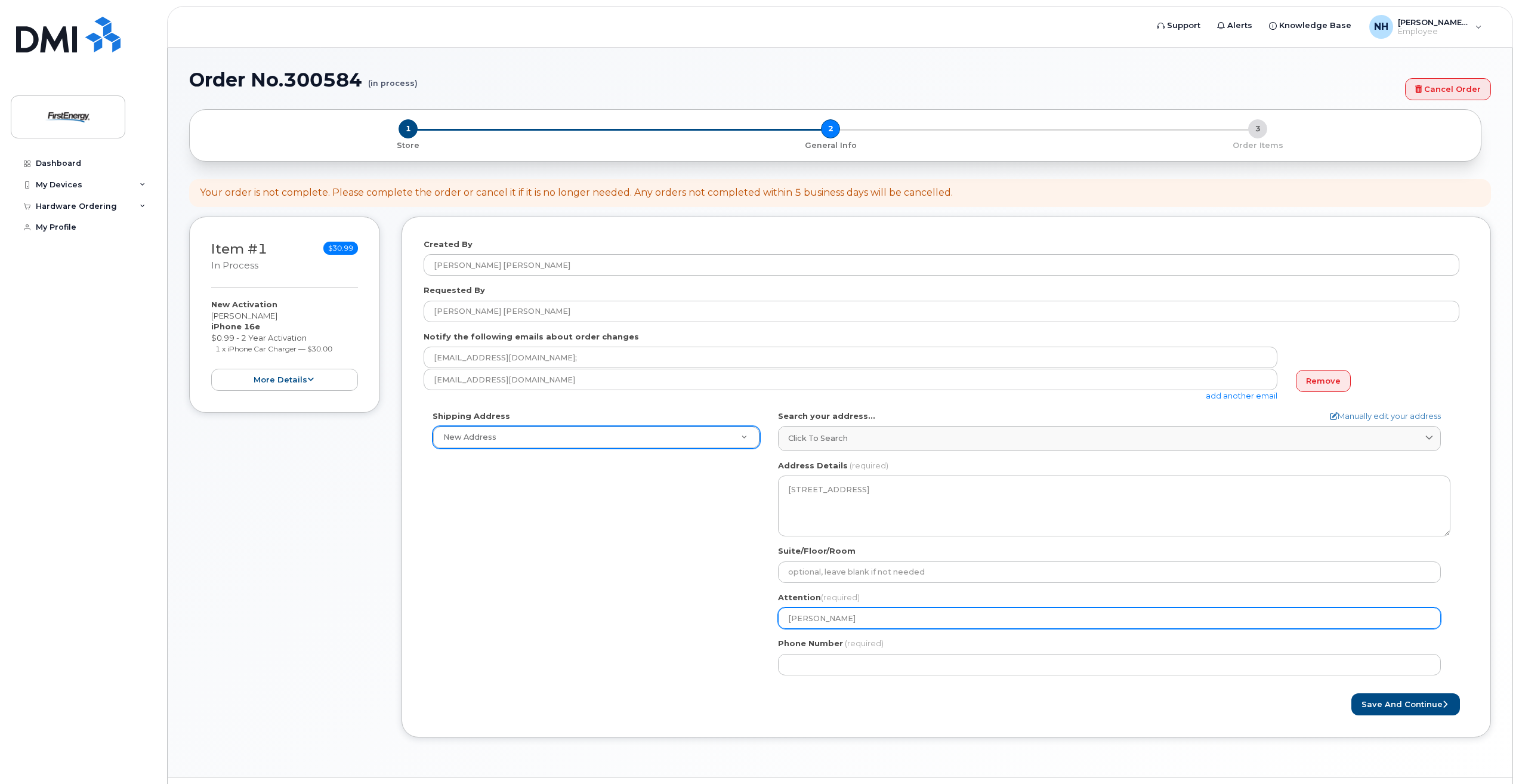
select select
type input "Theresa"
select select
type input "Theresa M"
select select
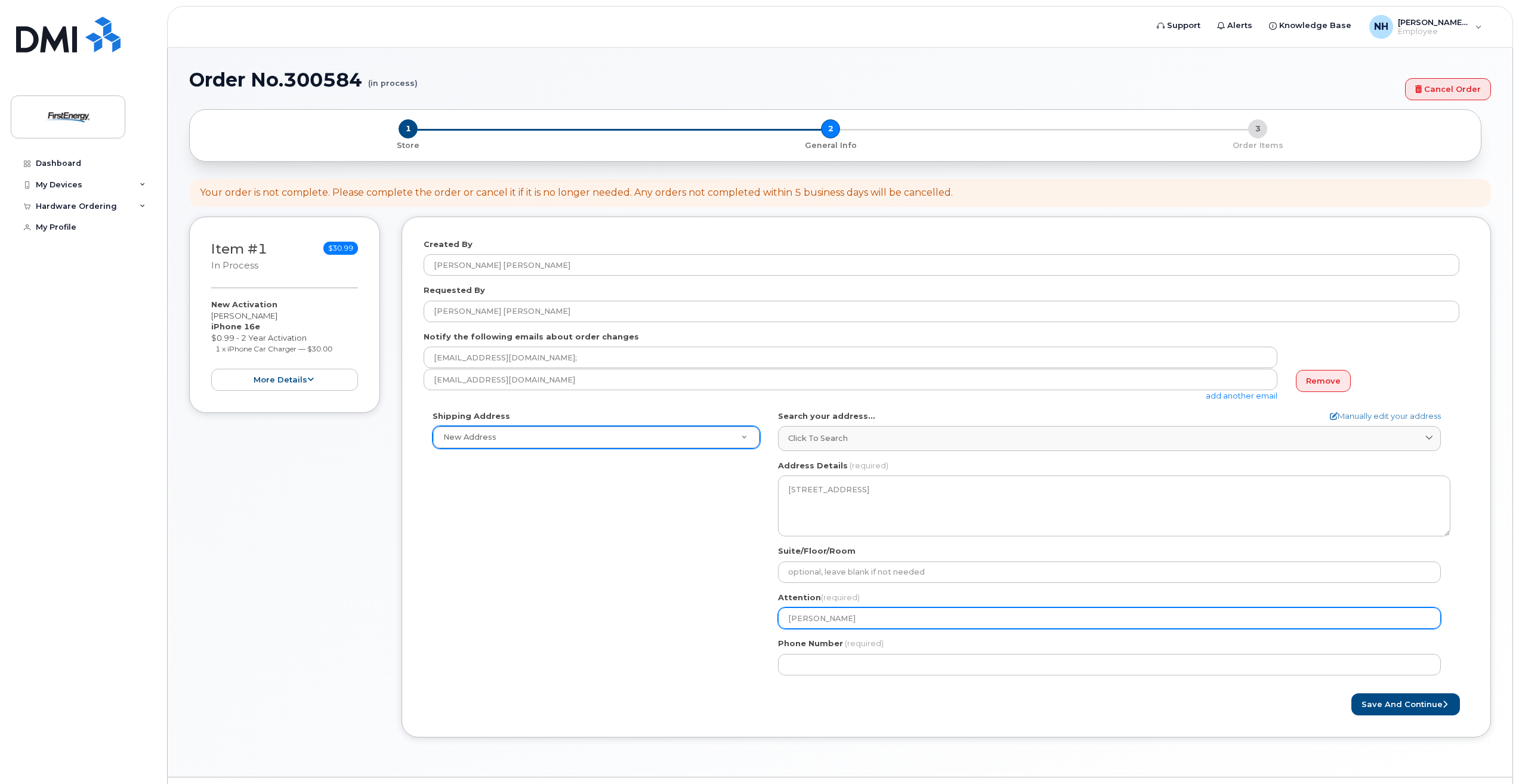
type input "Theresa Me"
select select
type input "Theresa Mer"
select select
type input "Theresa Merc"
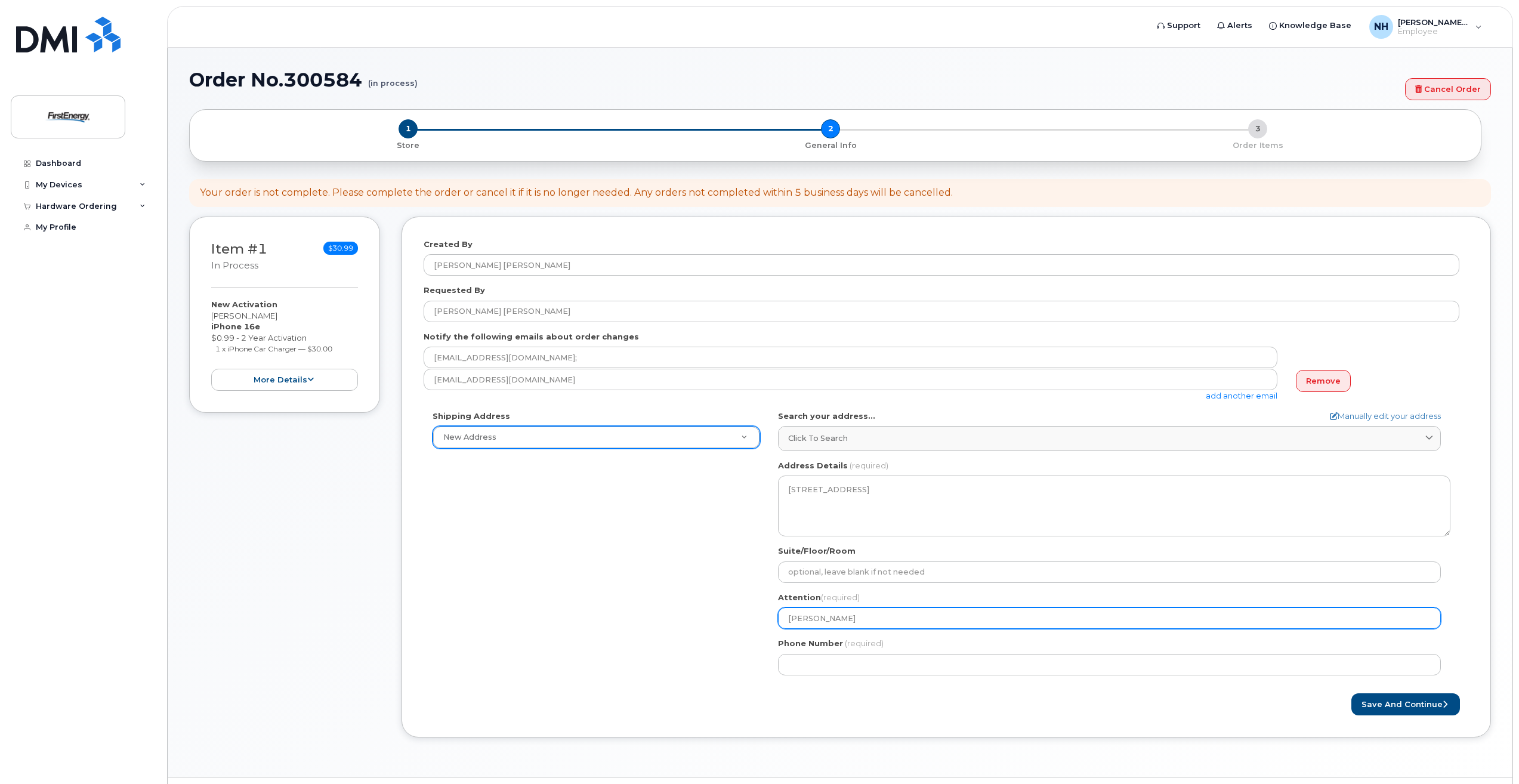
select select
type input "Theresa Merca"
select select
type input "Theresa Mercad"
select select
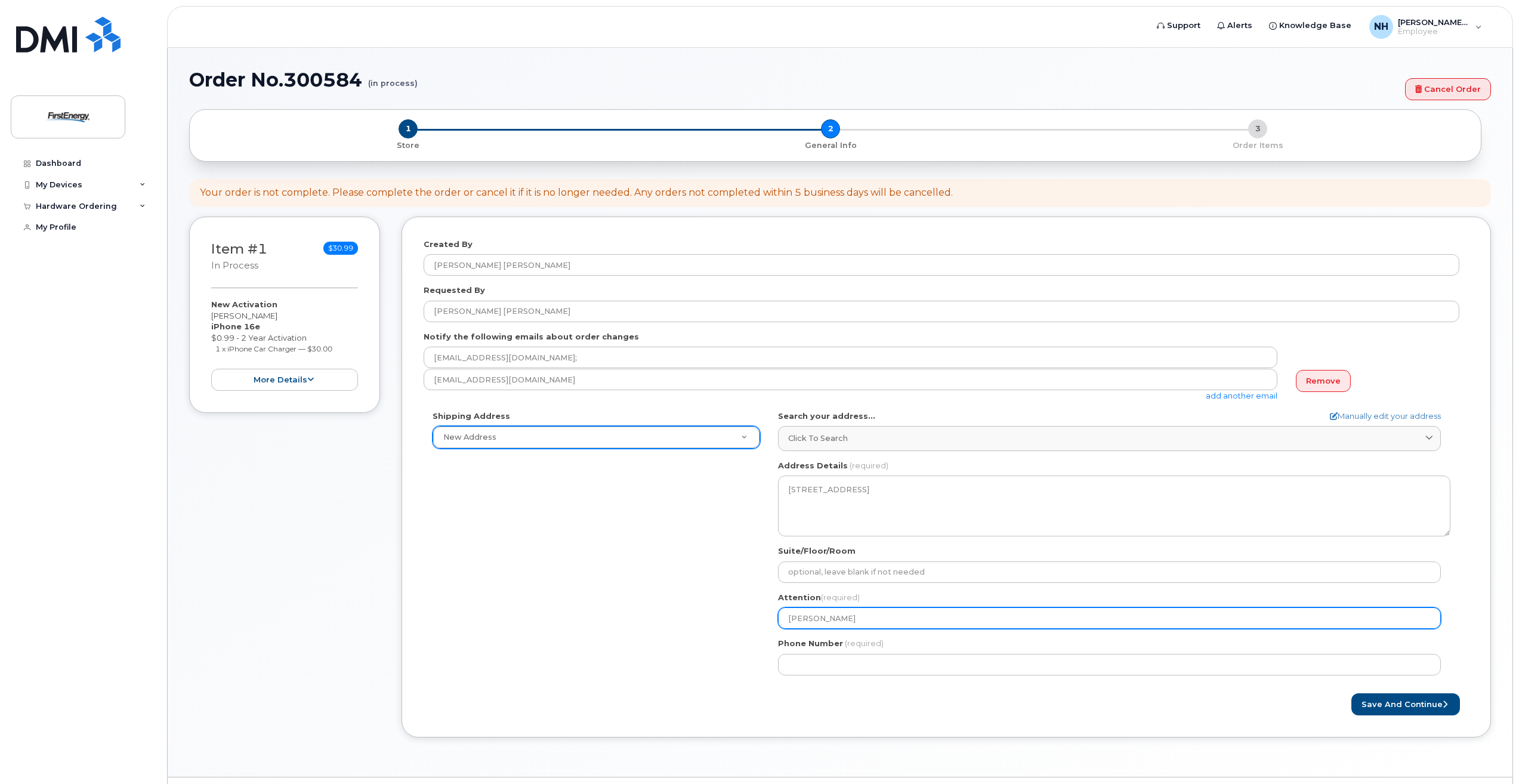
type input "[PERSON_NAME]"
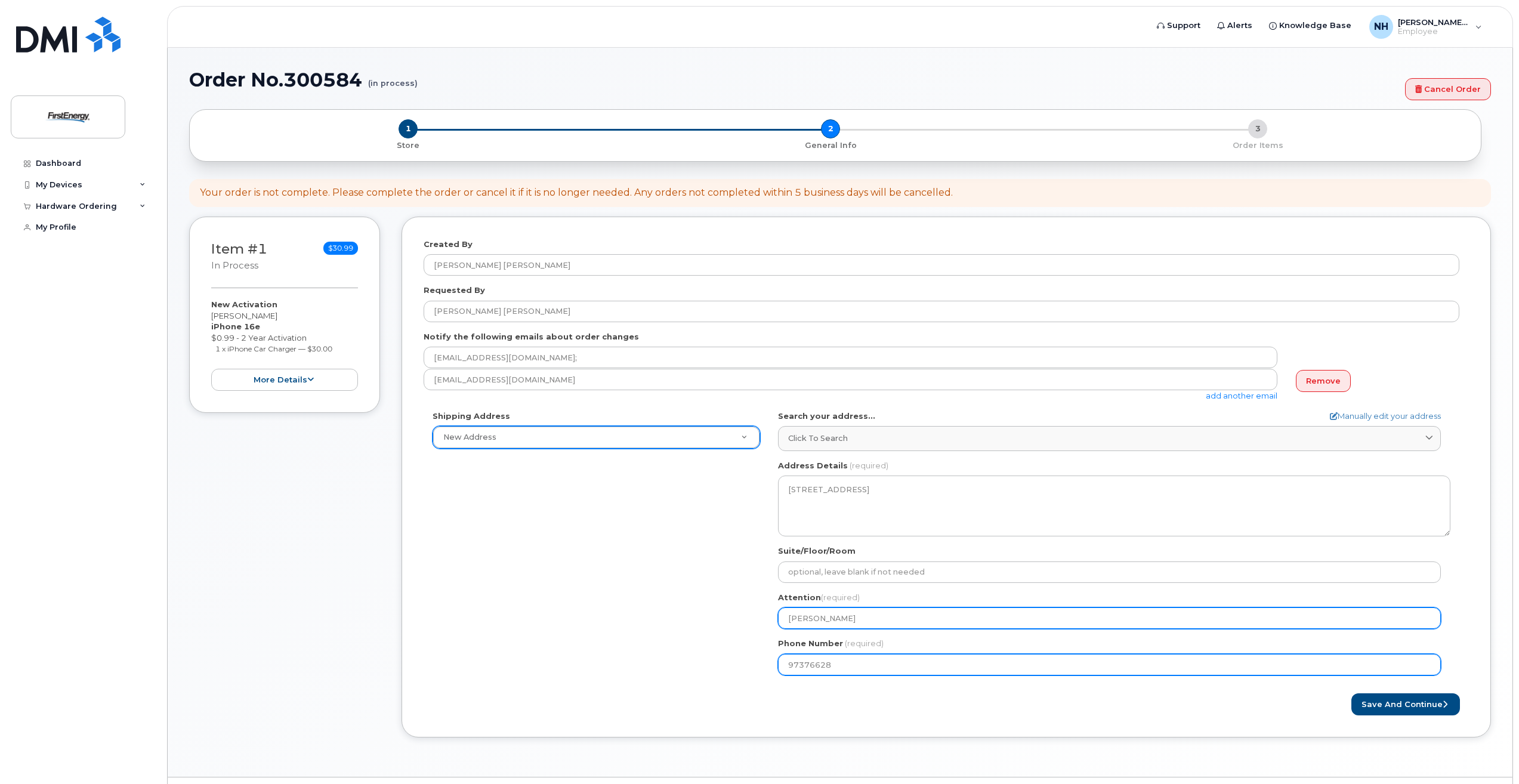
type input "973766283"
select select
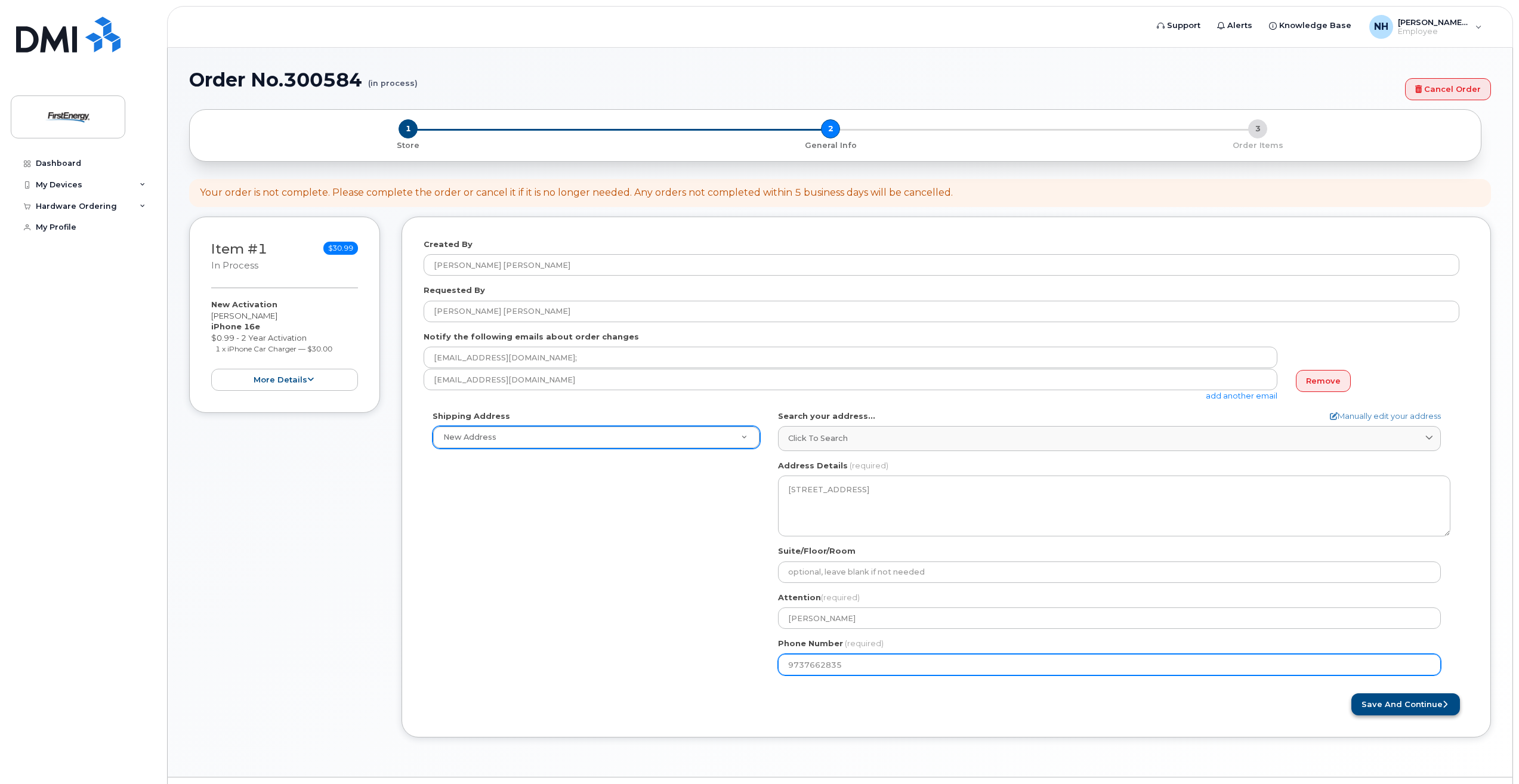
type input "9737662835"
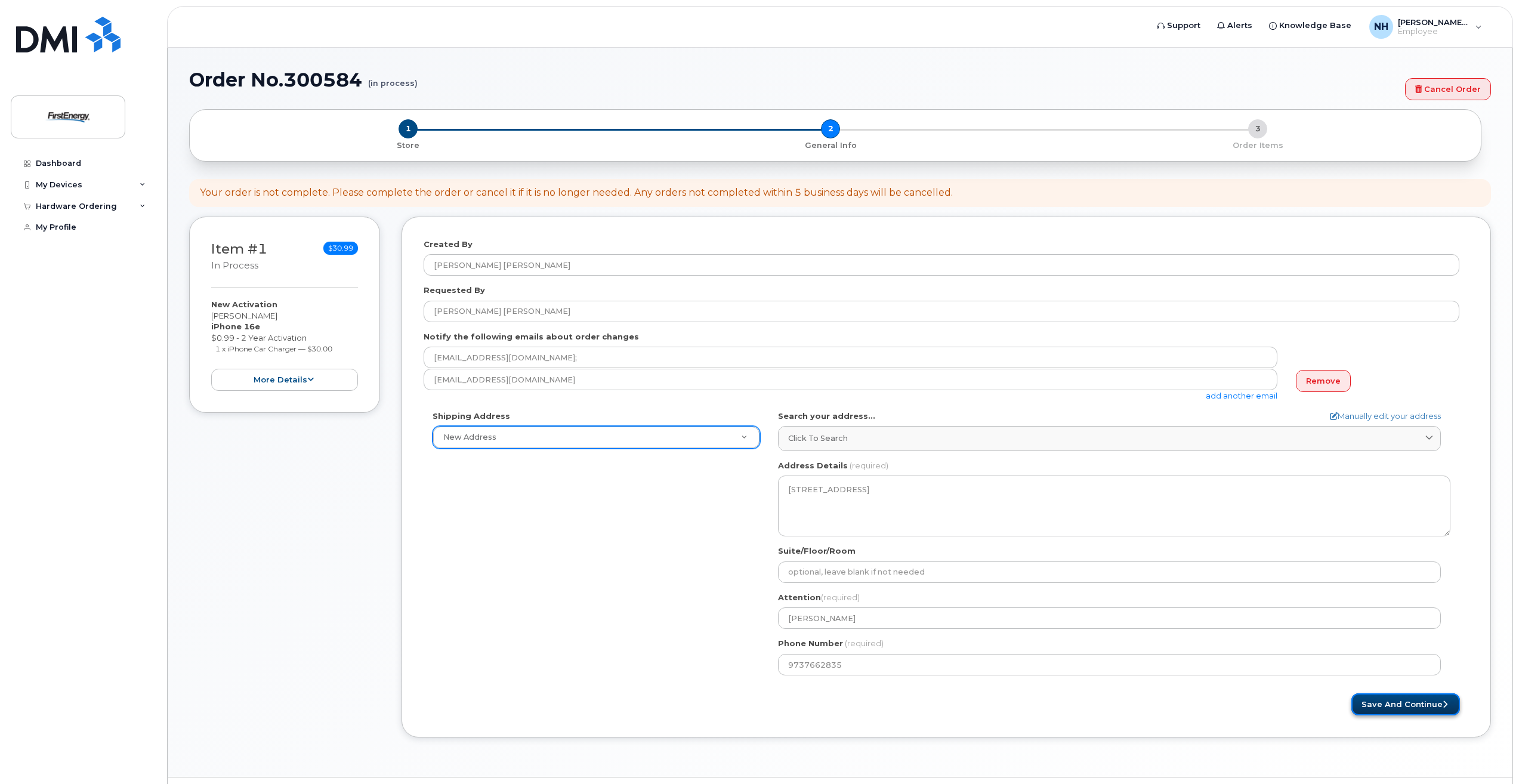
click at [1398, 704] on button "Save and Continue" at bounding box center [1406, 704] width 108 height 22
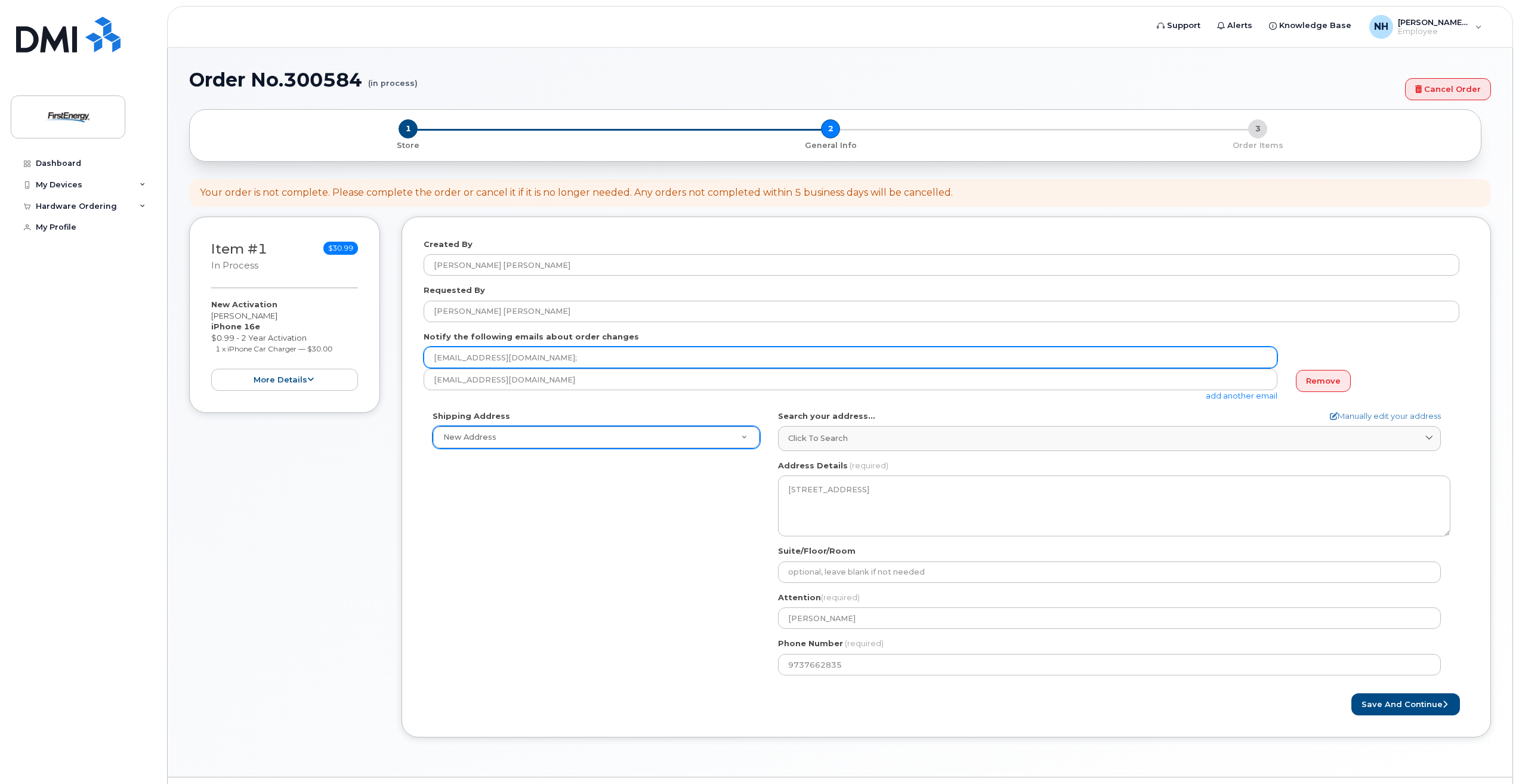
click at [592, 359] on input "normenth@firstenergycorp.com;" at bounding box center [851, 357] width 854 height 21
type input "normenth@firstenergycorp.com"
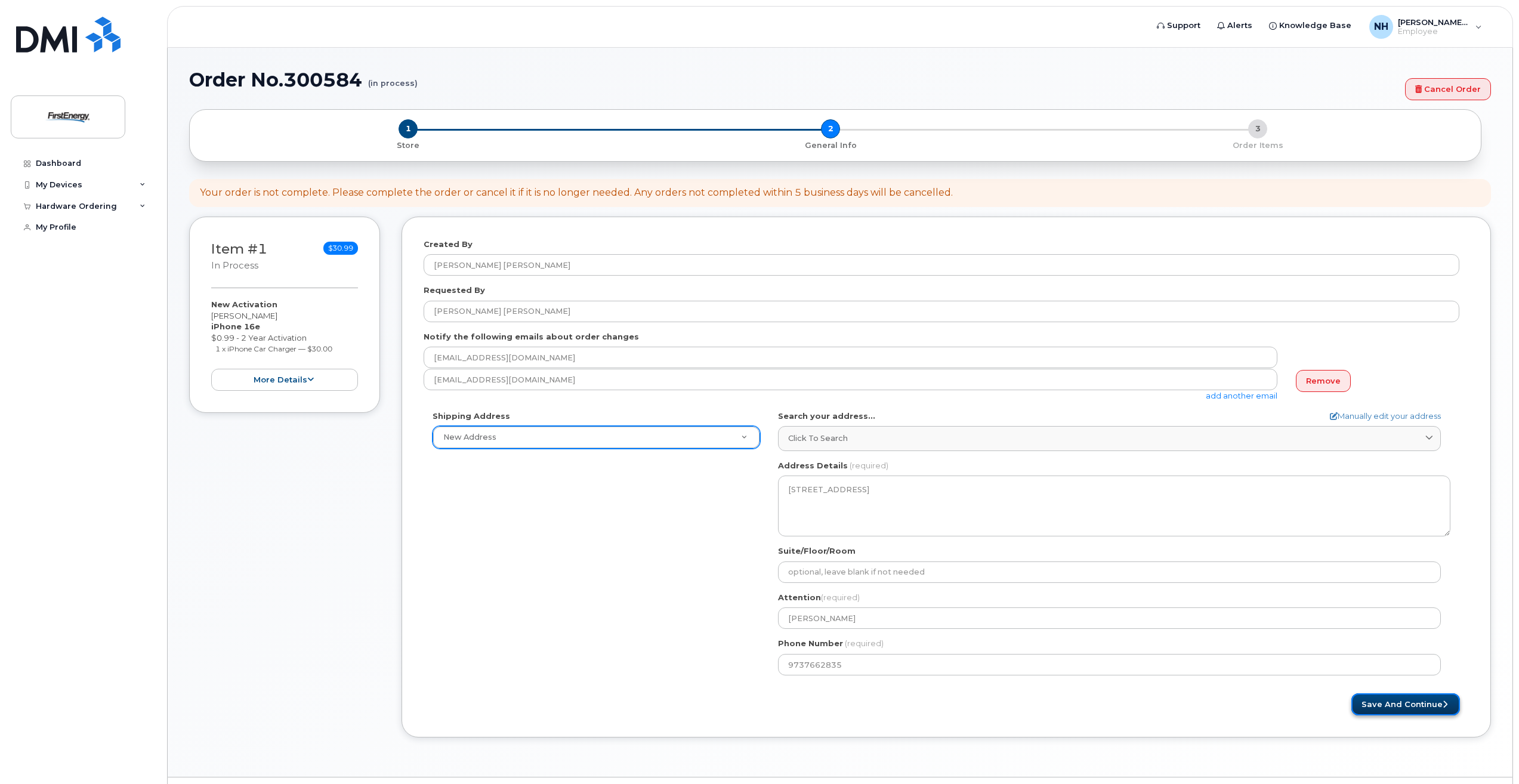
click at [1392, 700] on button "Save and Continue" at bounding box center [1406, 704] width 108 height 22
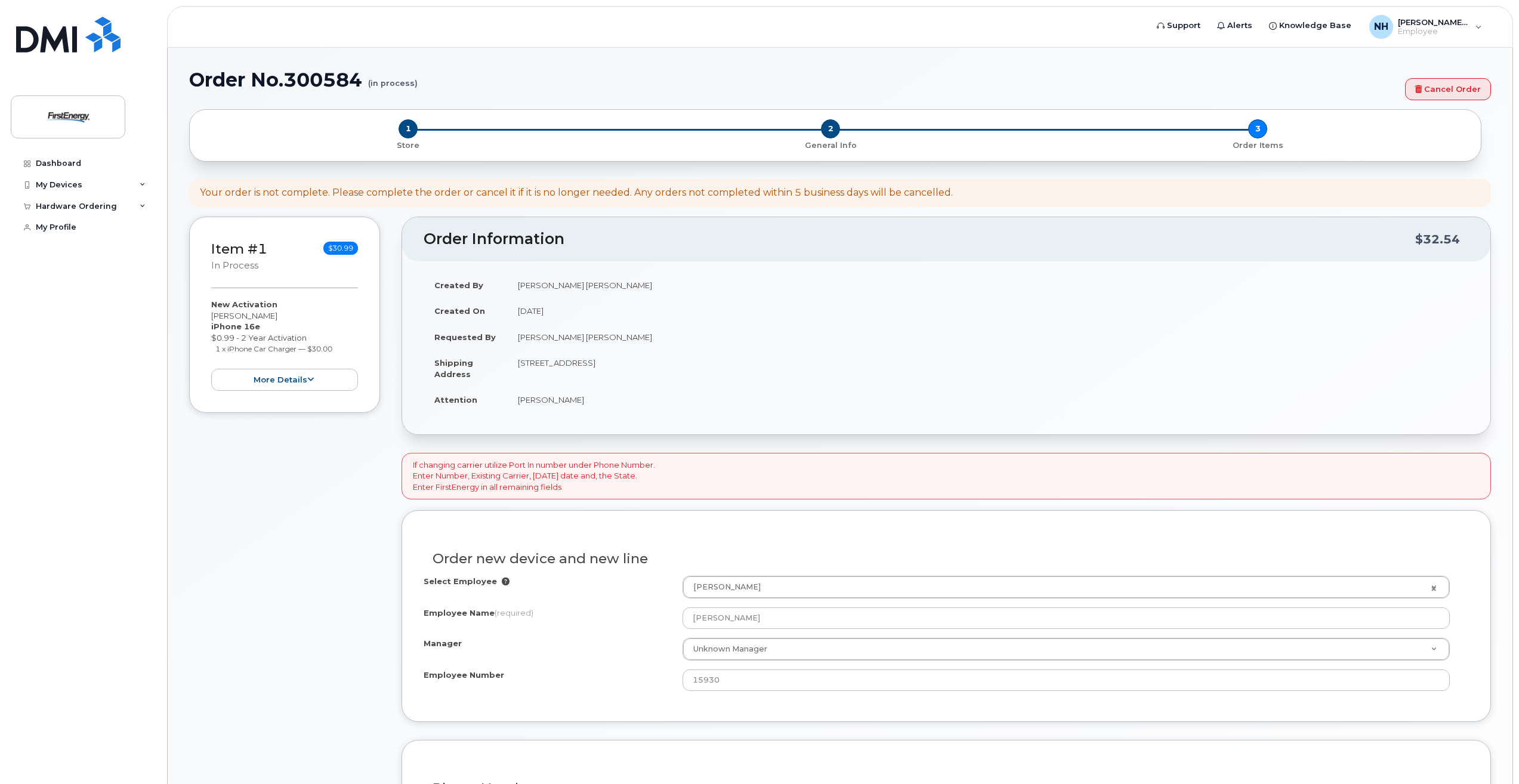
click at [502, 580] on icon at bounding box center [505, 581] width 8 height 8
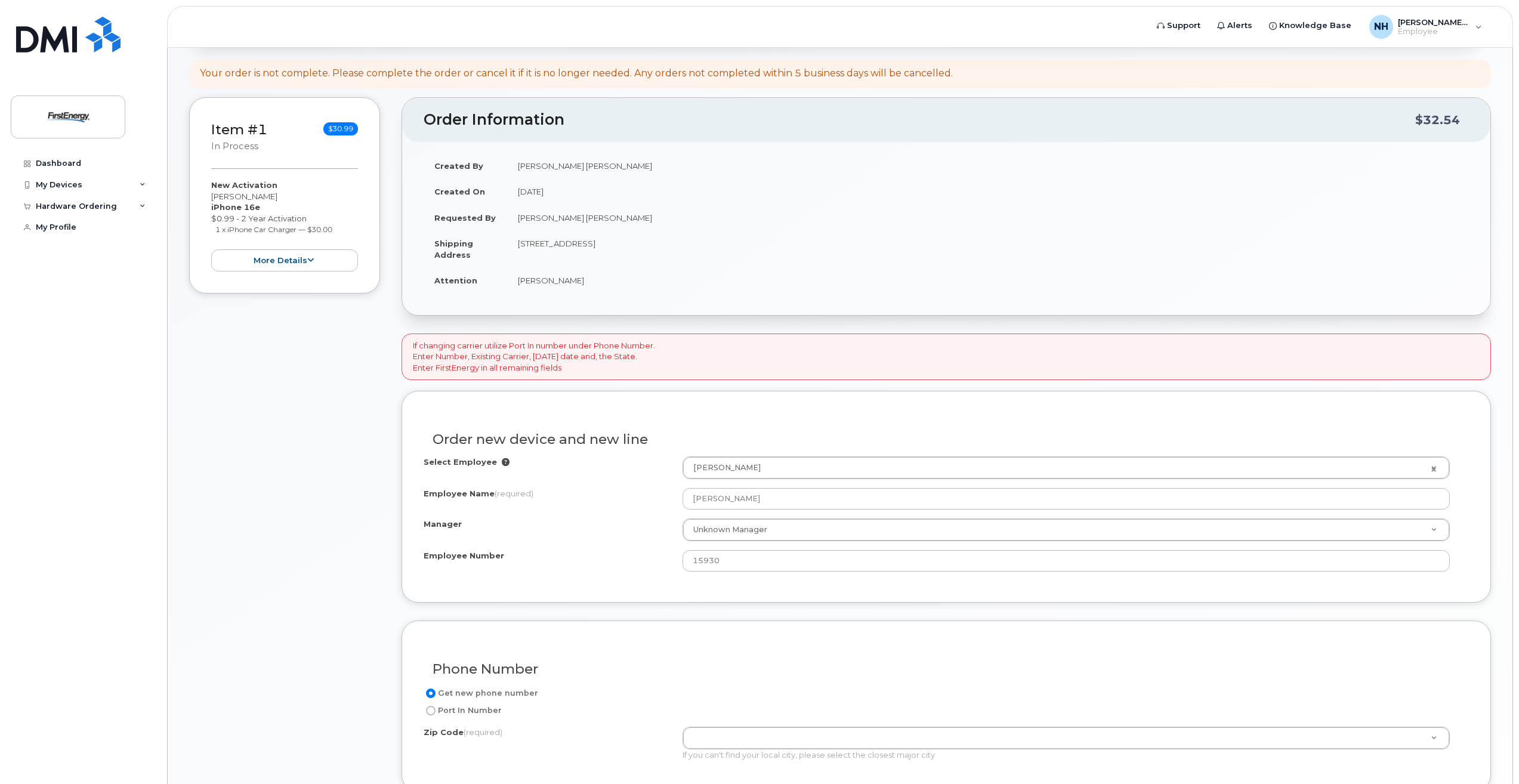
scroll to position [179, 0]
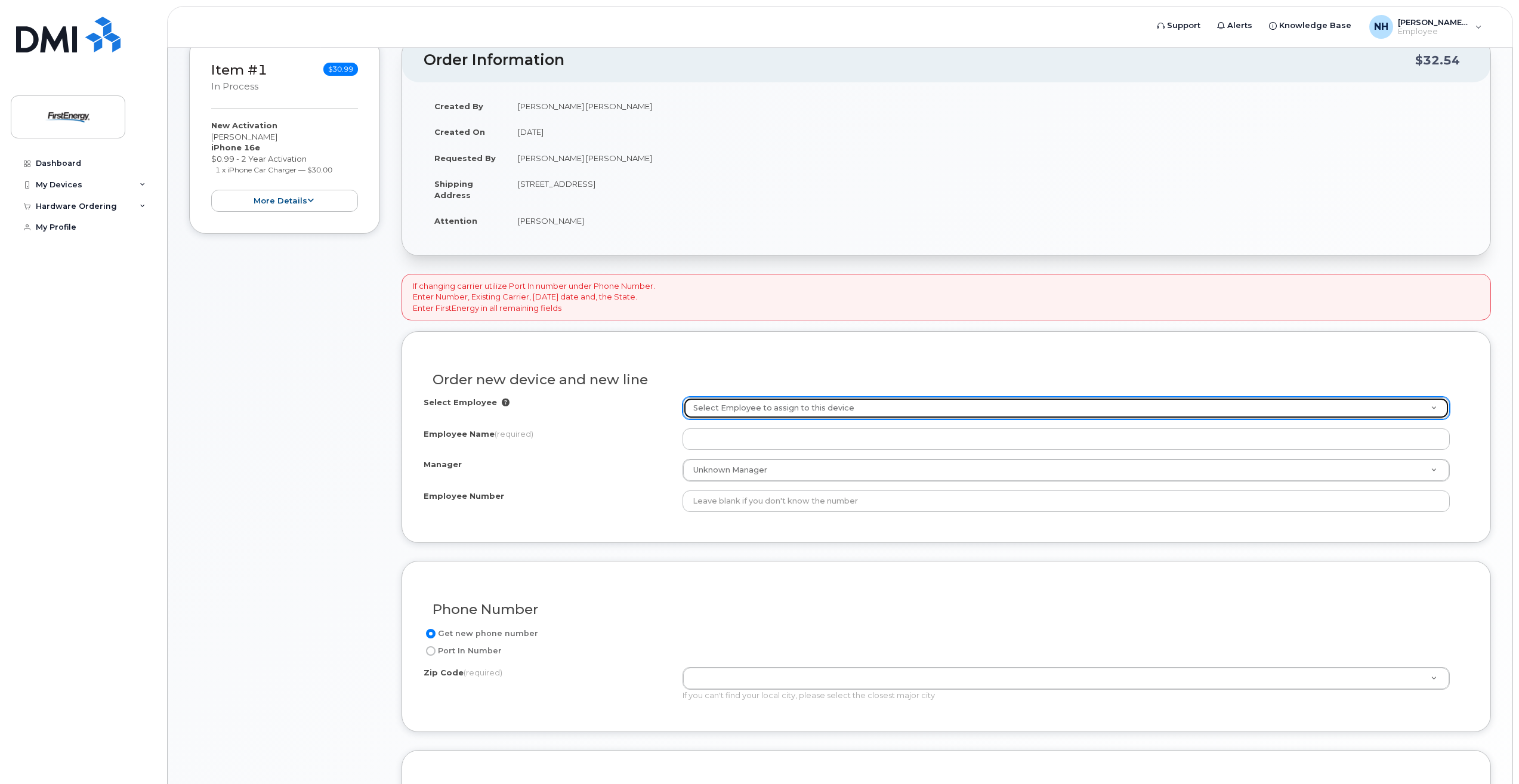
click at [1436, 405] on link "Select Employee to assign to this device" at bounding box center [1066, 408] width 766 height 21
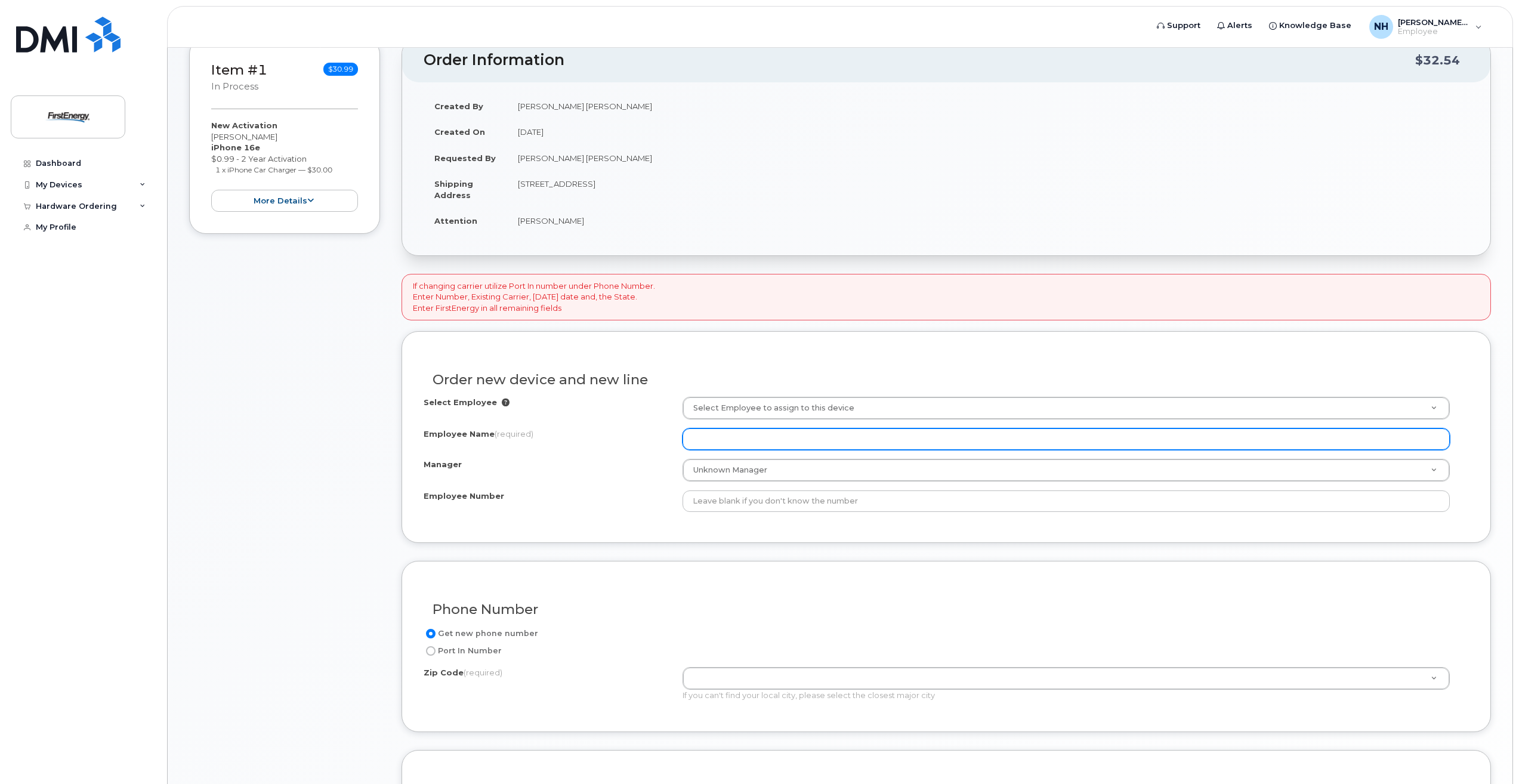
click at [732, 437] on input "Employee Name (required)" at bounding box center [1066, 439] width 767 height 21
type input "t"
type input "[PERSON_NAME]"
type input "G"
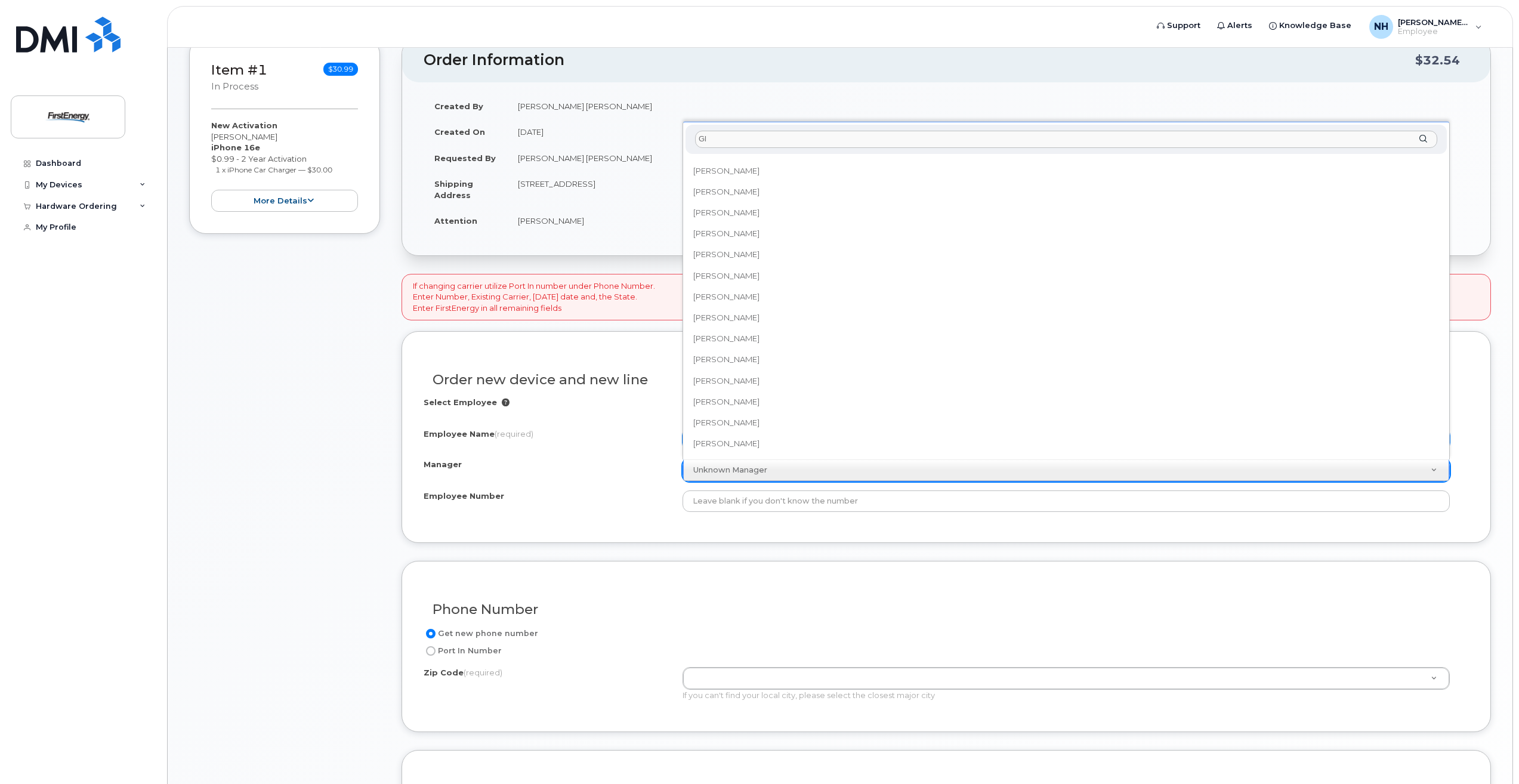
scroll to position [0, 0]
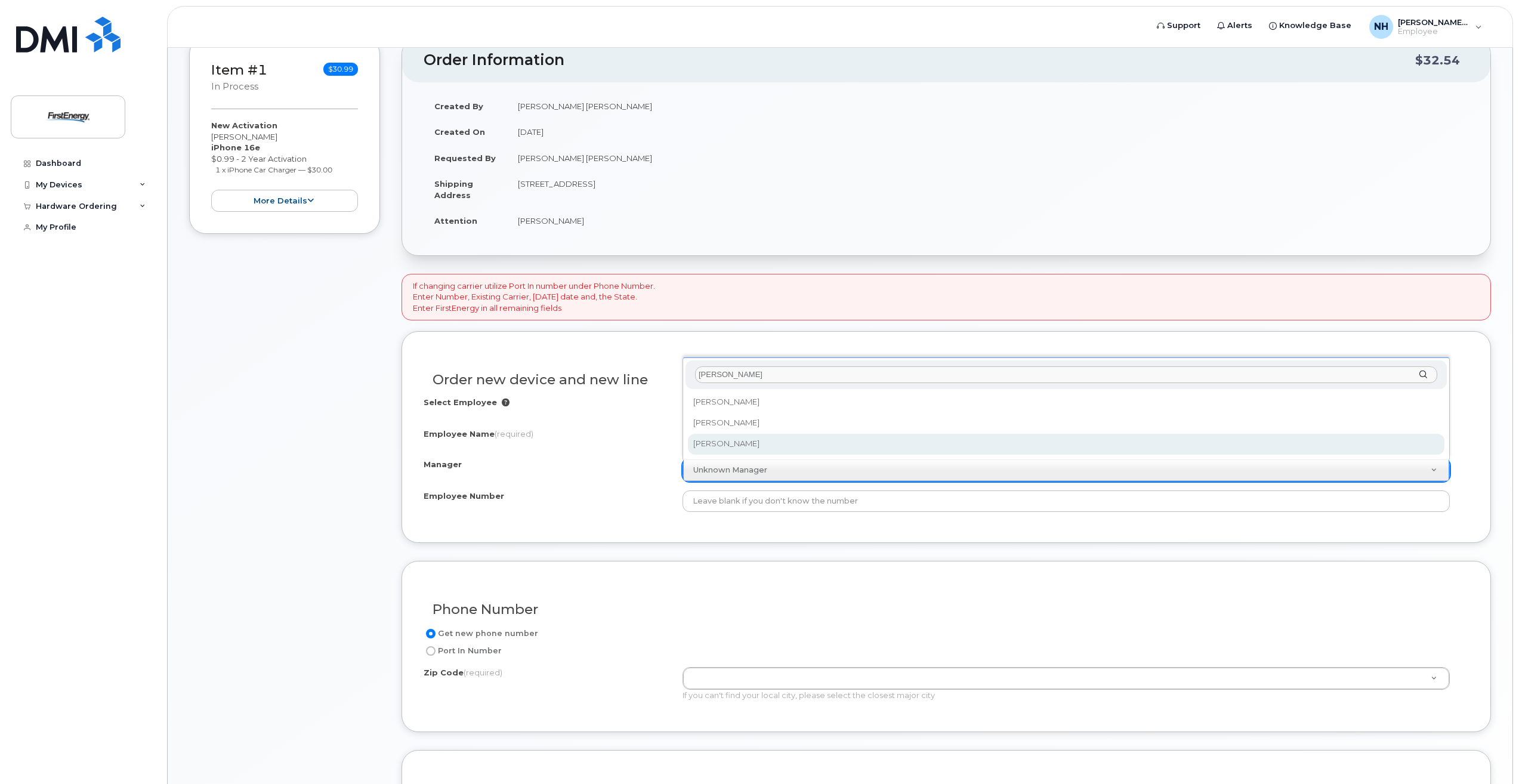
type input "Glen"
select select "2069654"
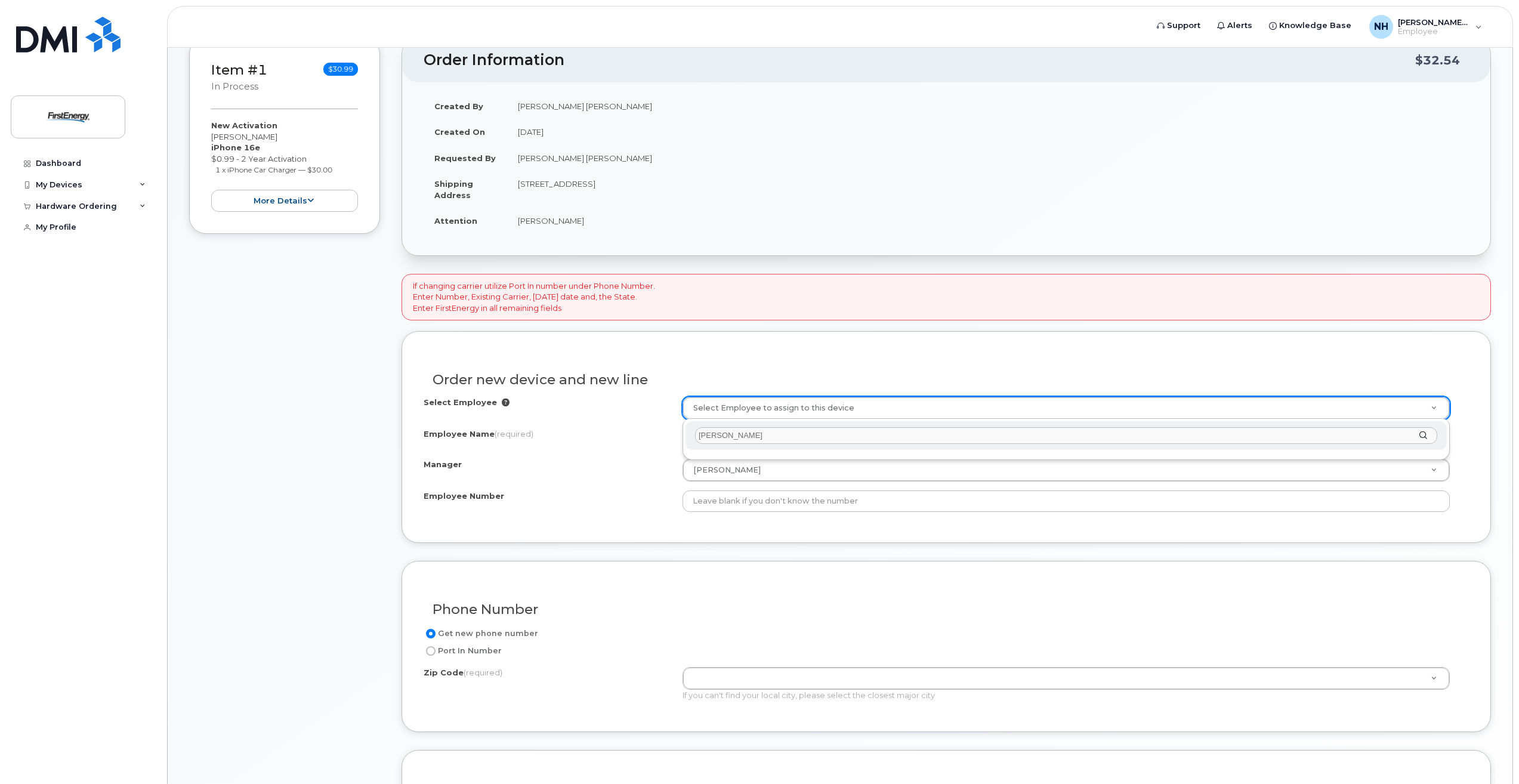
type input "[PERSON_NAME]"
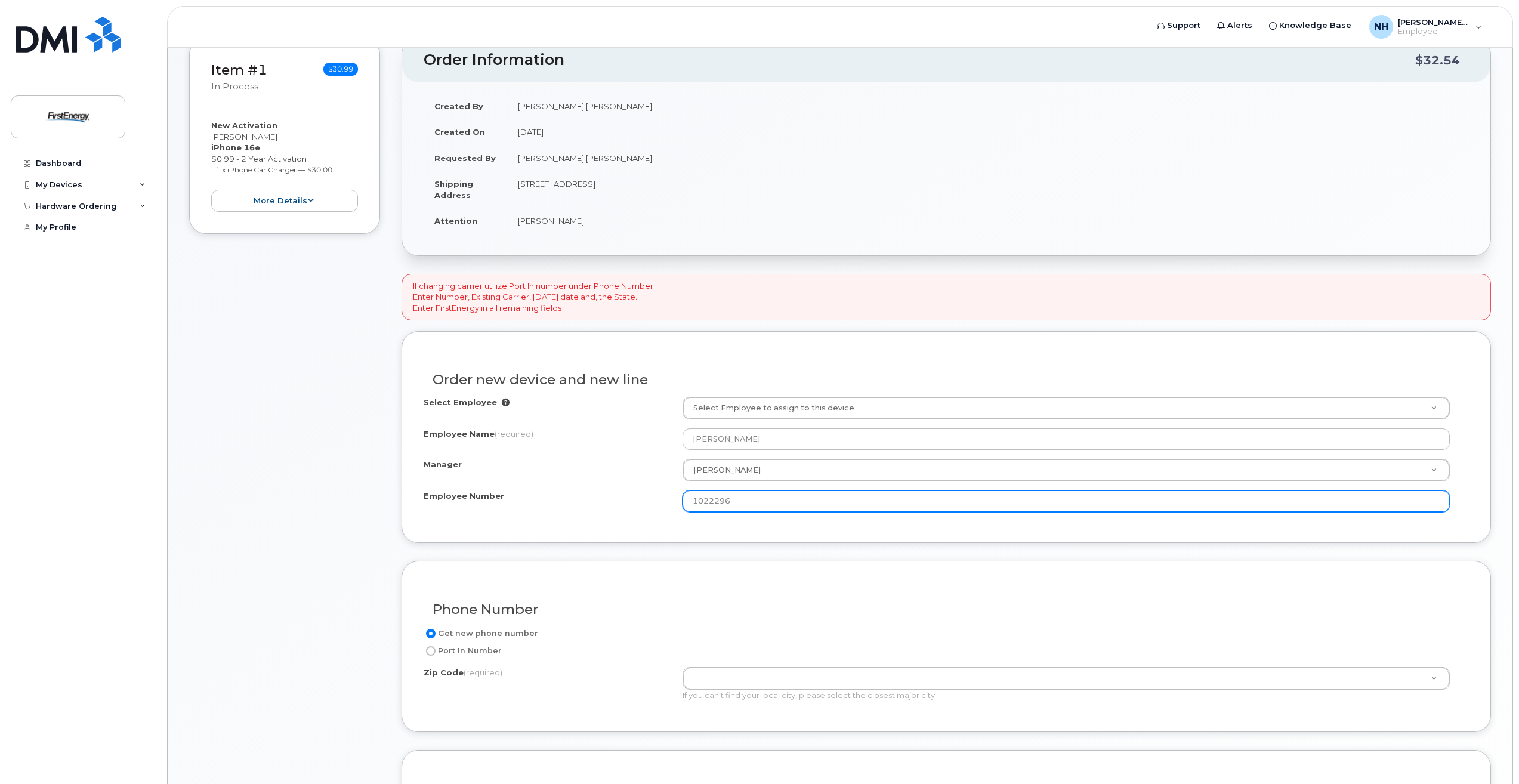
type input "1022296"
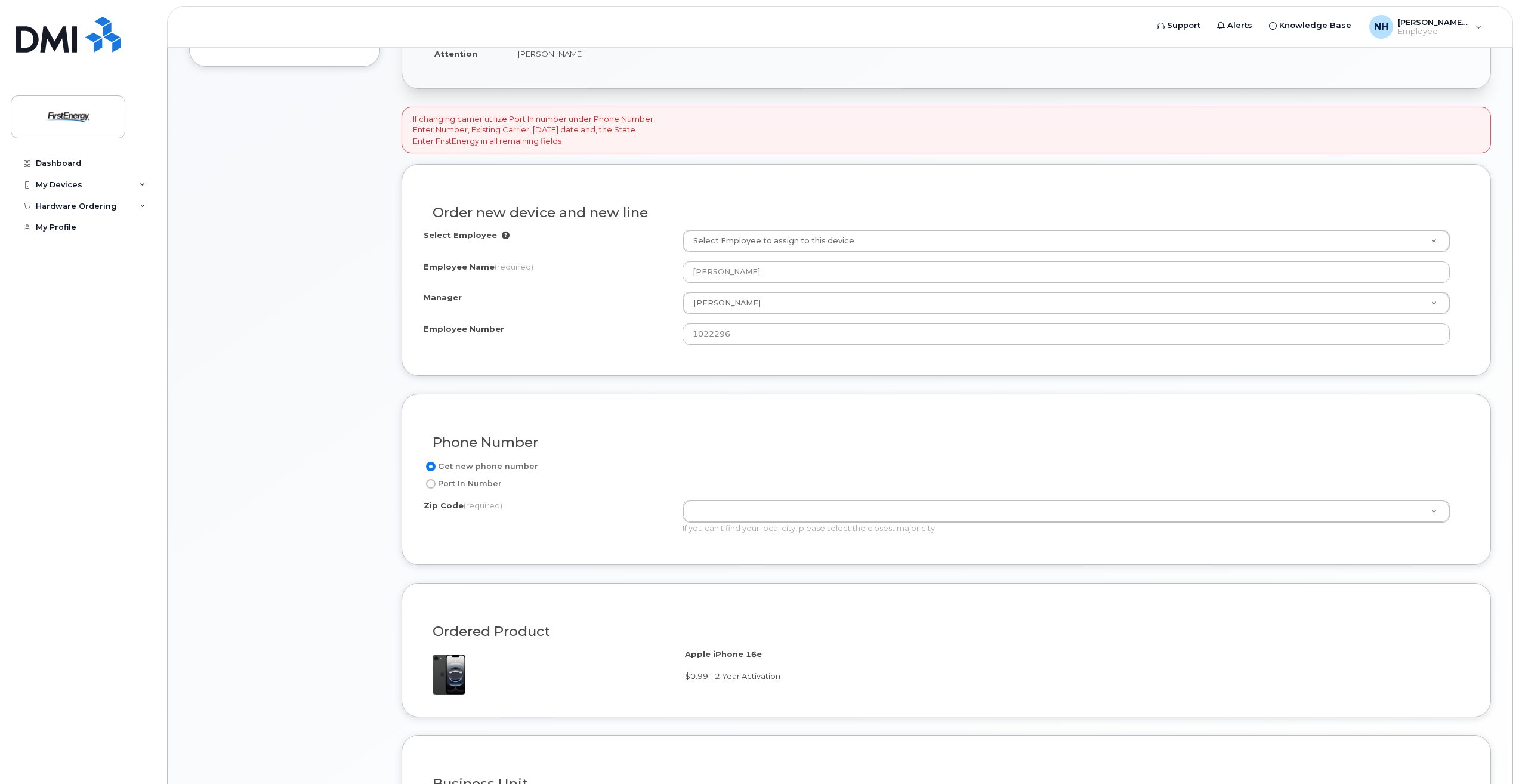
scroll to position [358, 0]
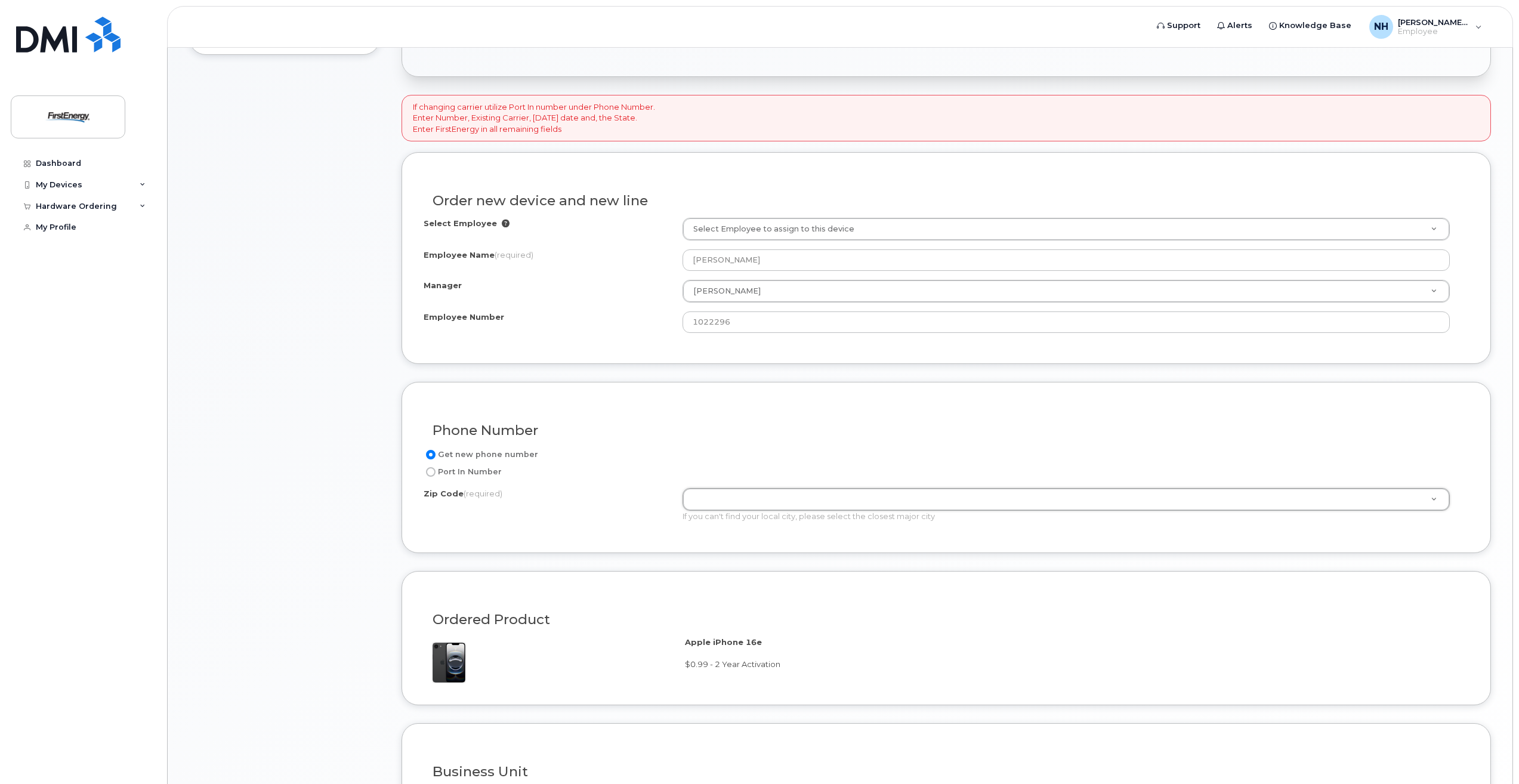
type input "0"
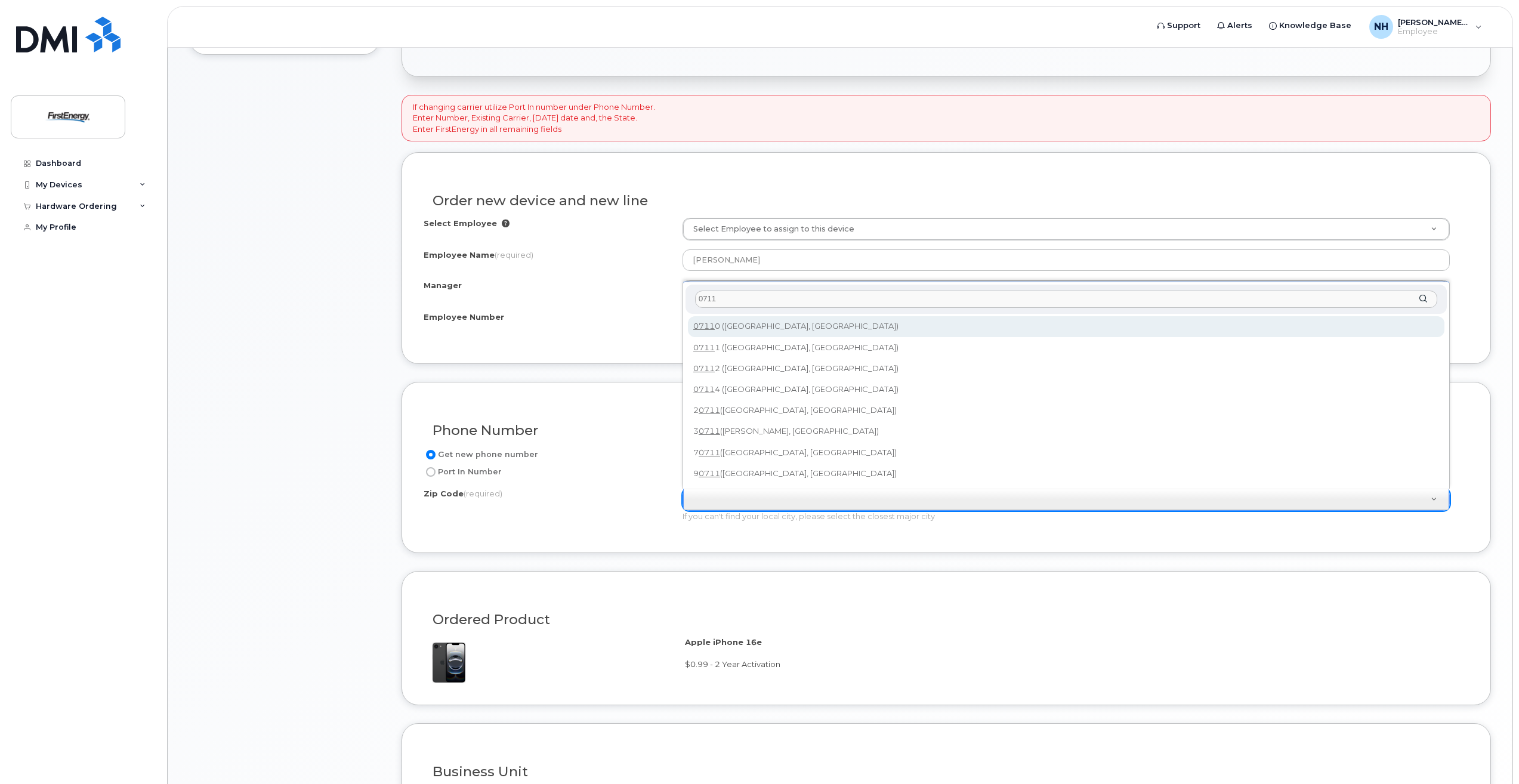
type input "0711"
type input "07110 (Nutley, NJ)"
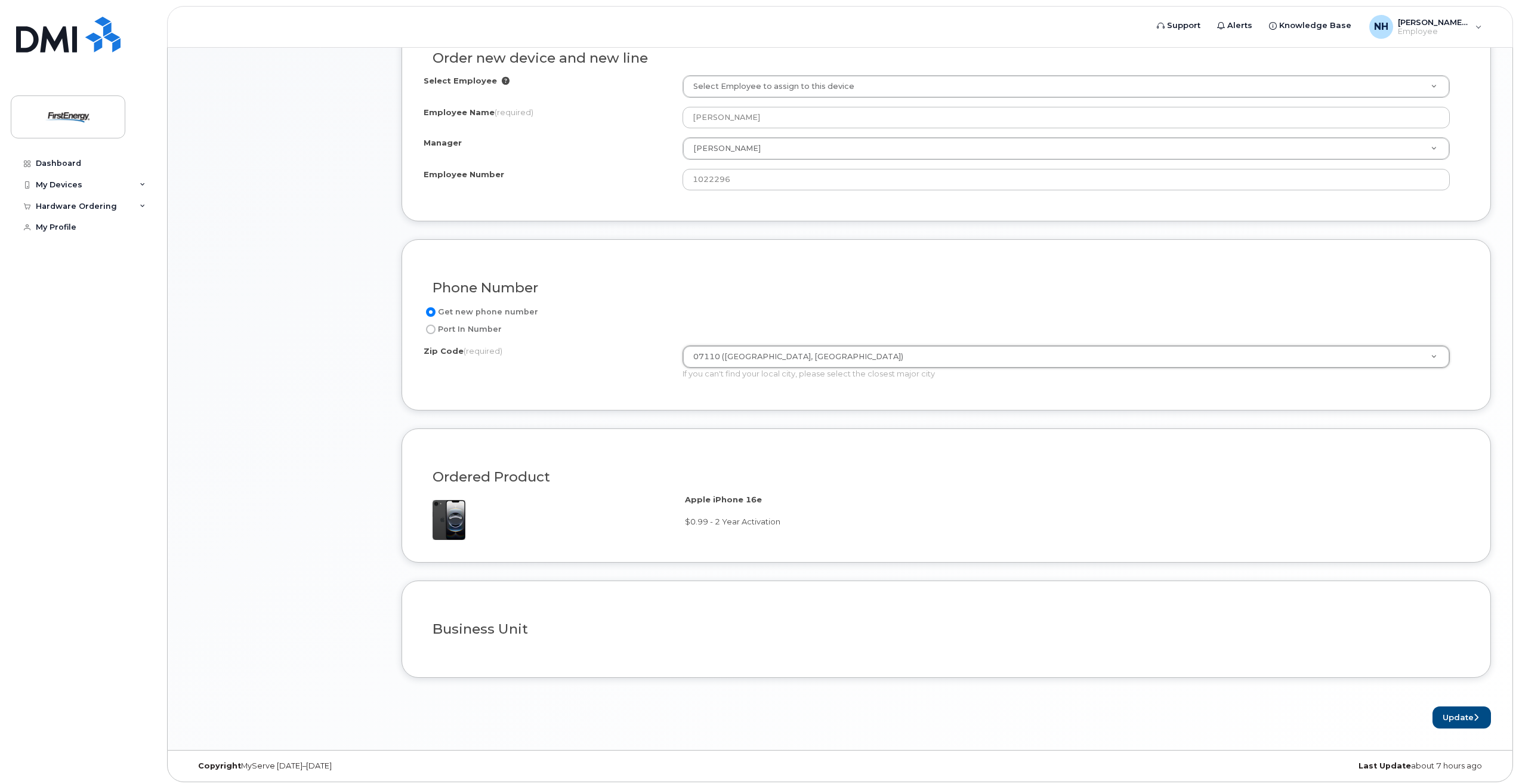
scroll to position [505, 0]
click at [1448, 713] on button "Update" at bounding box center [1462, 713] width 58 height 22
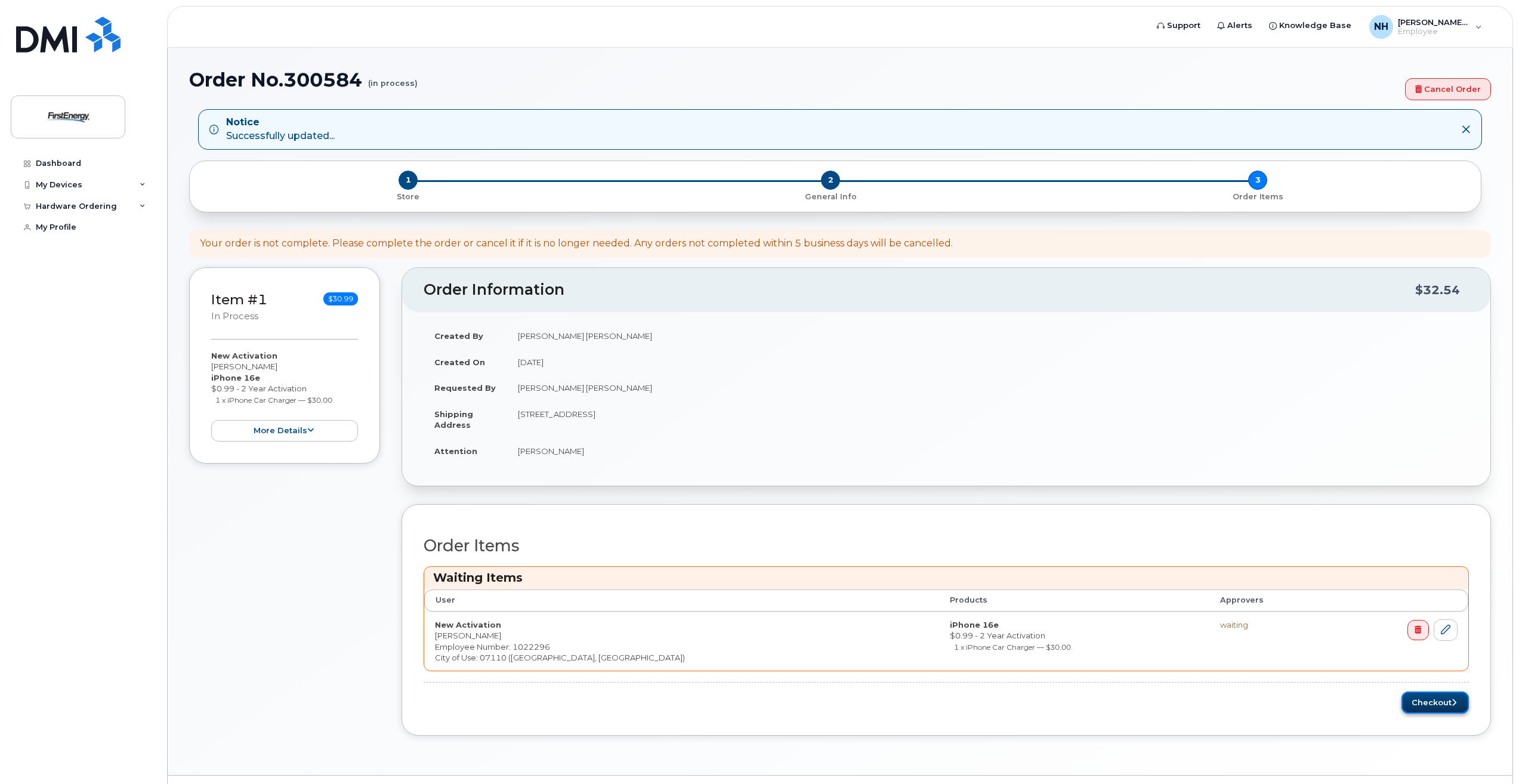
click at [1441, 702] on button "Checkout" at bounding box center [1435, 702] width 68 height 22
